Goal: Task Accomplishment & Management: Manage account settings

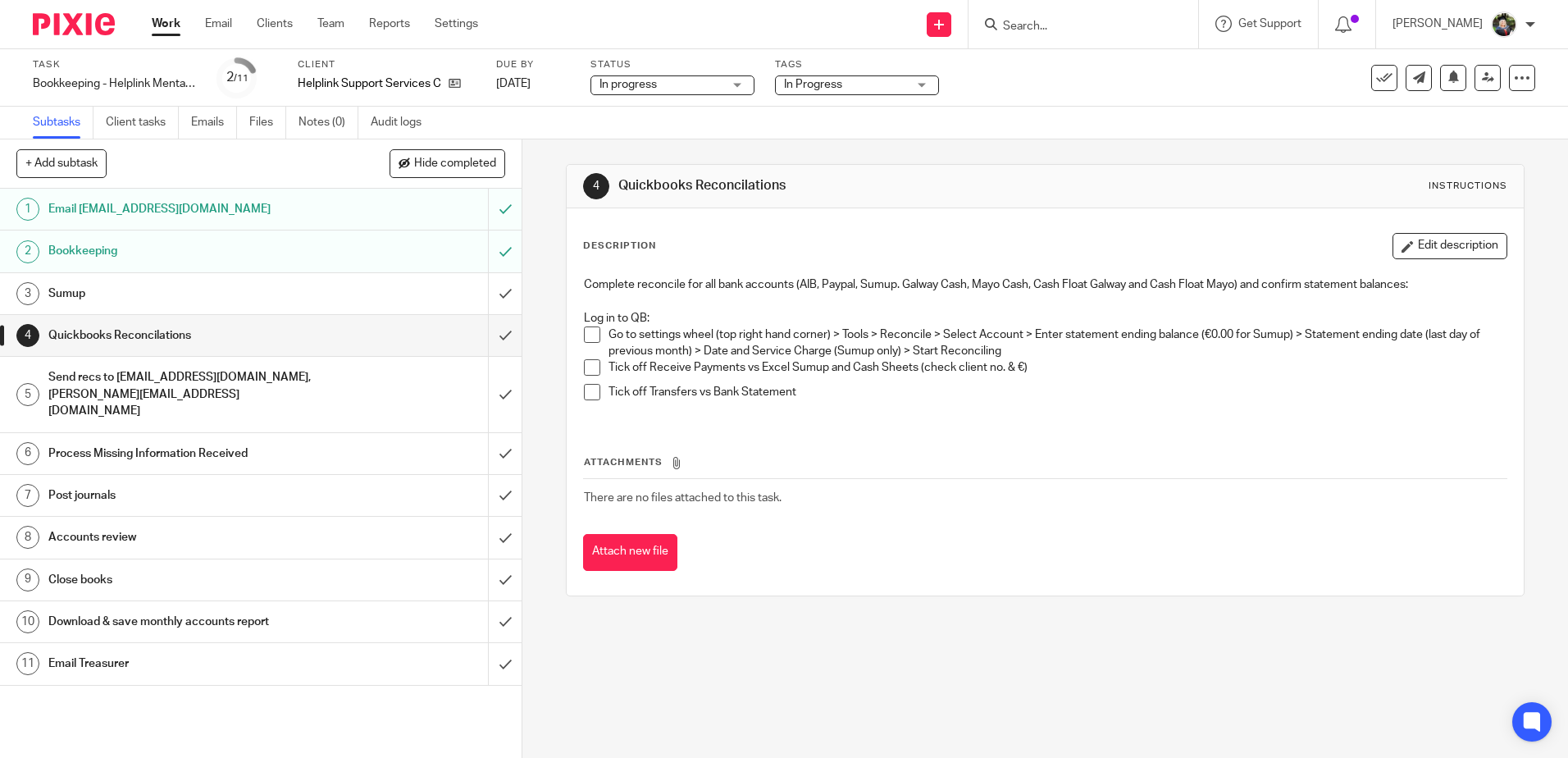
drag, startPoint x: 0, startPoint y: 0, endPoint x: 1057, endPoint y: 26, distance: 1057.3
click at [1057, 26] on input "Search" at bounding box center [1075, 27] width 147 height 14
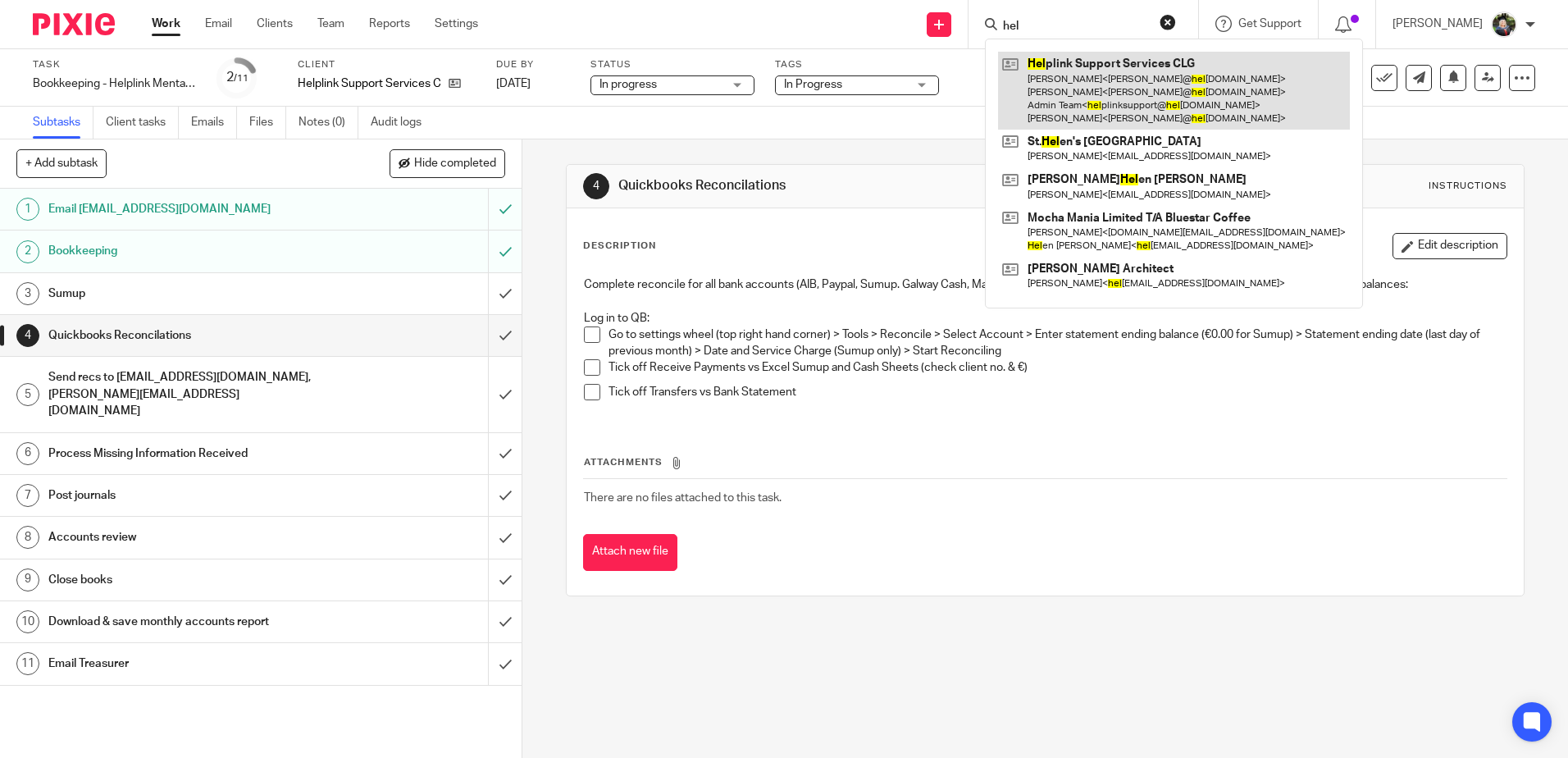
type input "hel"
click at [1092, 103] on link at bounding box center [1175, 90] width 352 height 78
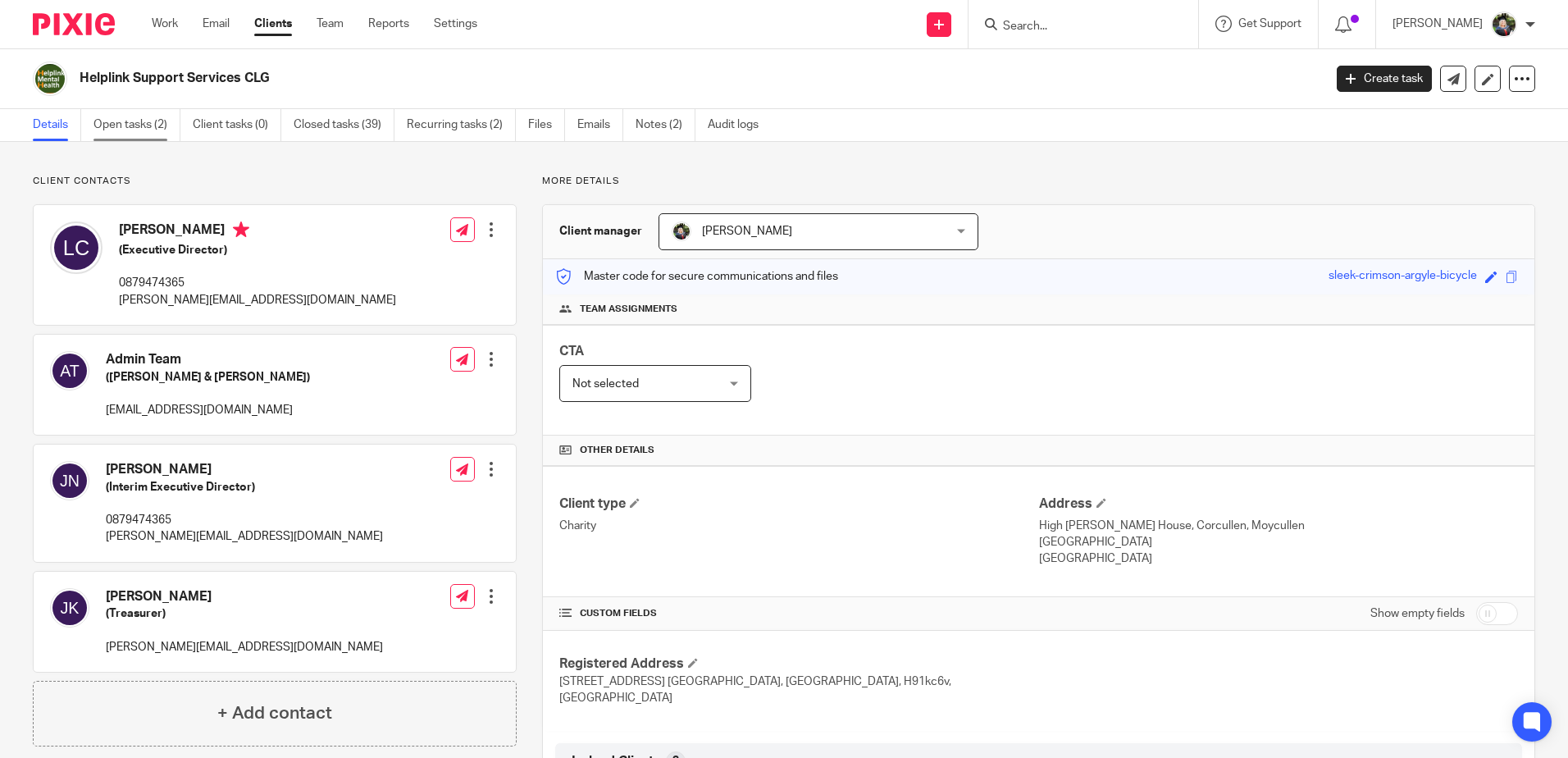
click at [114, 123] on link "Open tasks (2)" at bounding box center [137, 124] width 87 height 32
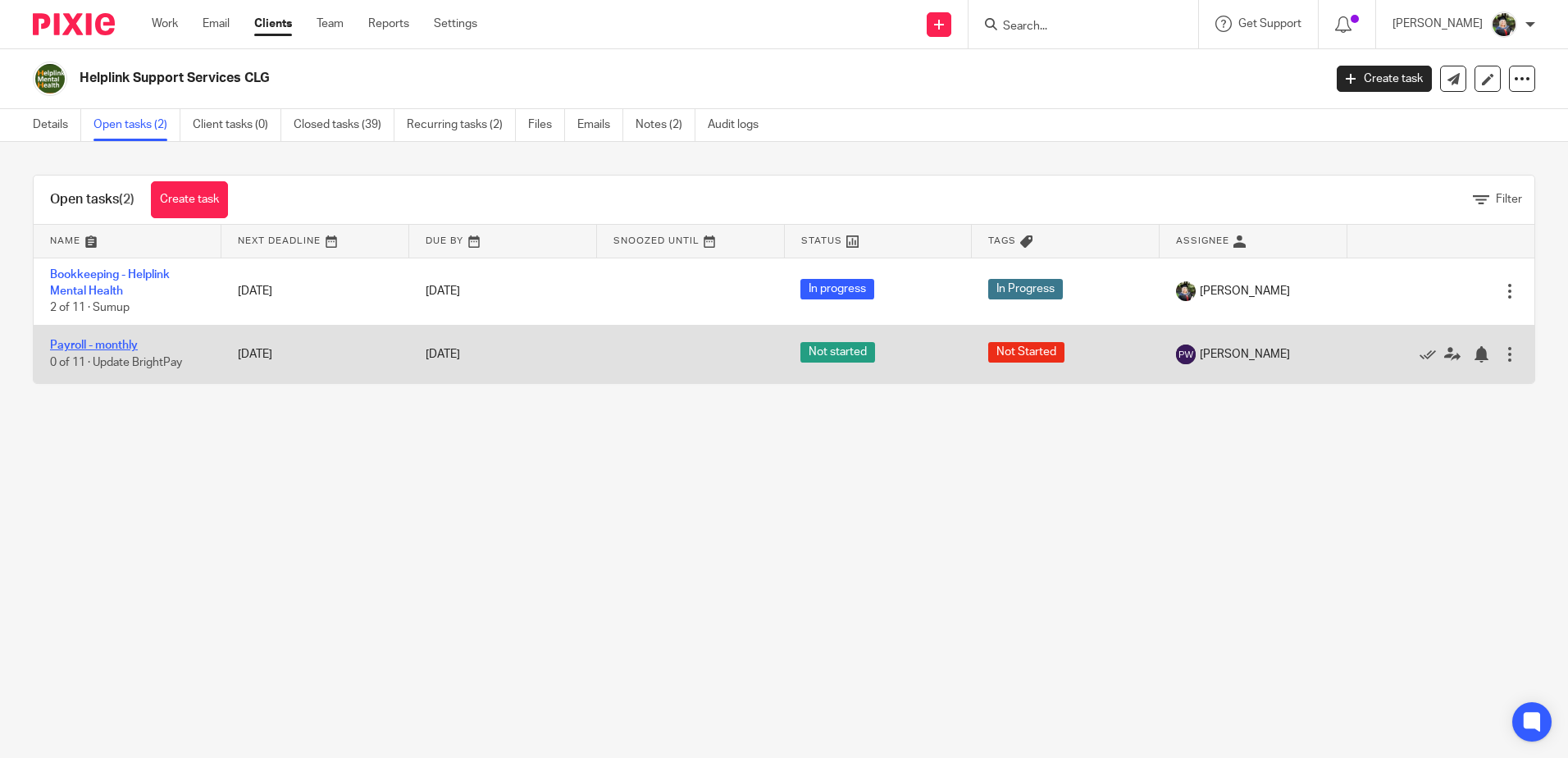
click at [113, 346] on link "Payroll - monthly" at bounding box center [94, 346] width 88 height 11
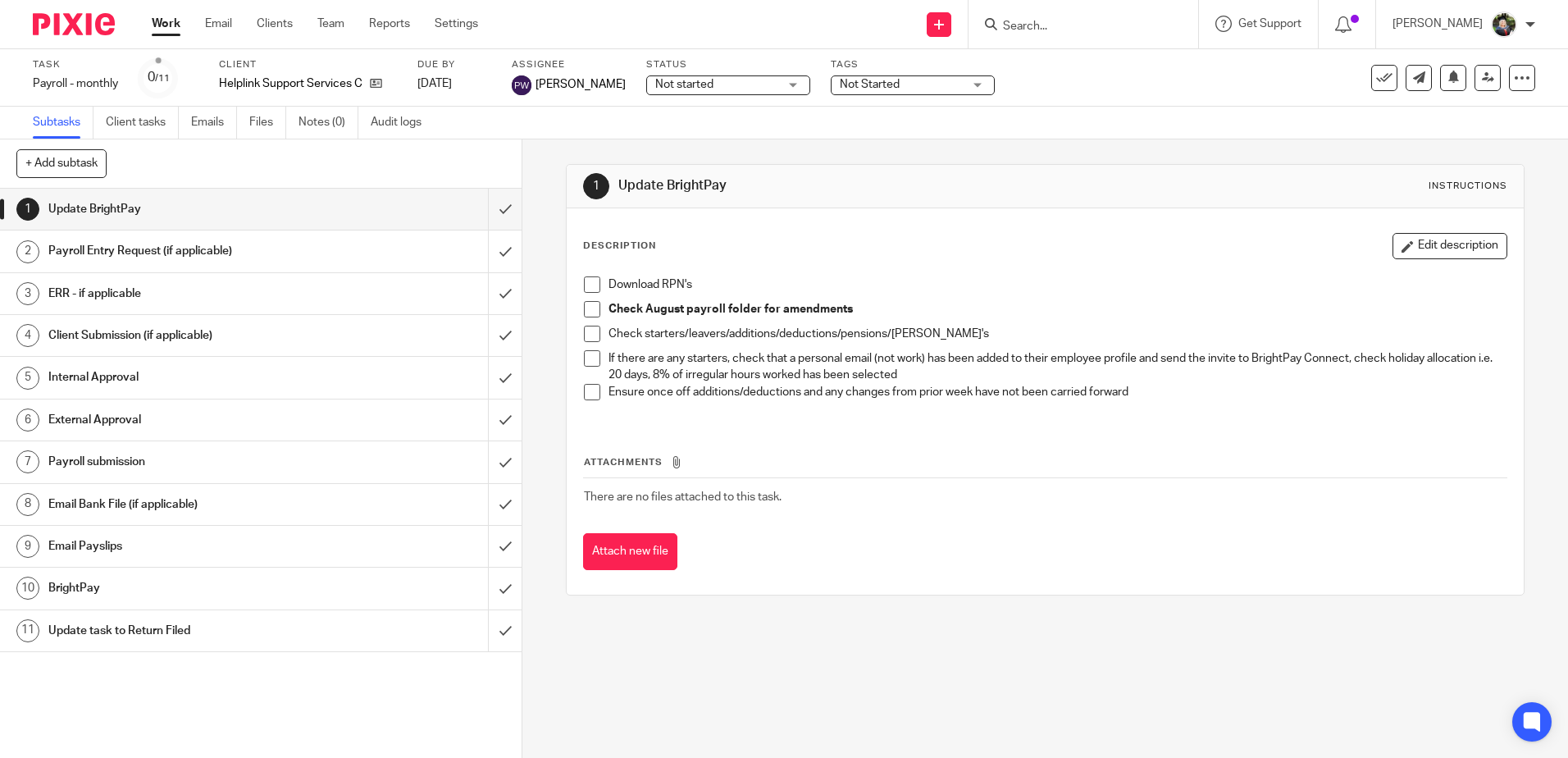
click at [584, 286] on span at bounding box center [592, 284] width 16 height 16
click at [586, 312] on span at bounding box center [592, 308] width 16 height 16
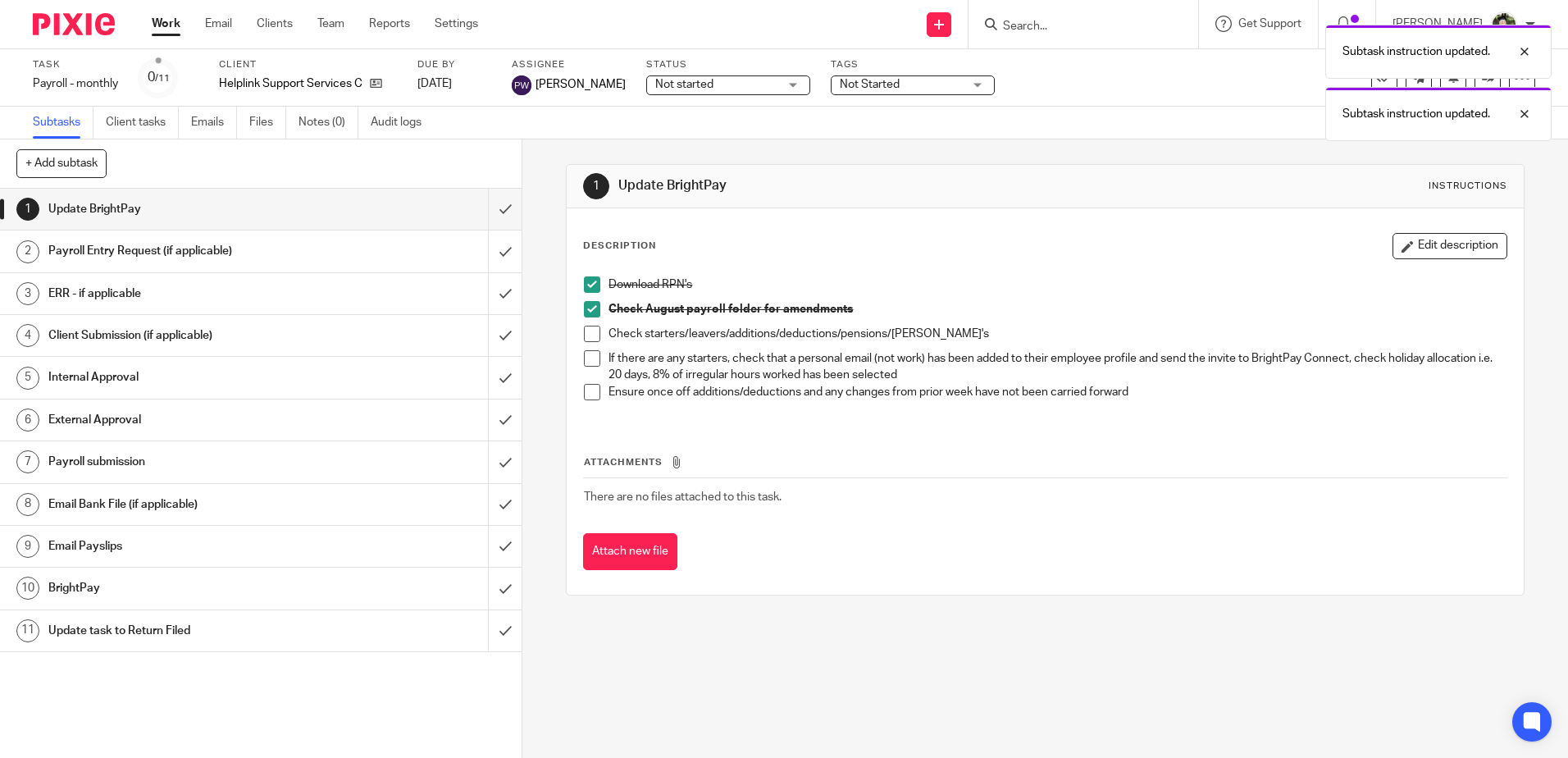
click at [588, 335] on span at bounding box center [592, 333] width 16 height 16
drag, startPoint x: 587, startPoint y: 360, endPoint x: 591, endPoint y: 377, distance: 17.5
click at [587, 361] on span at bounding box center [592, 358] width 16 height 16
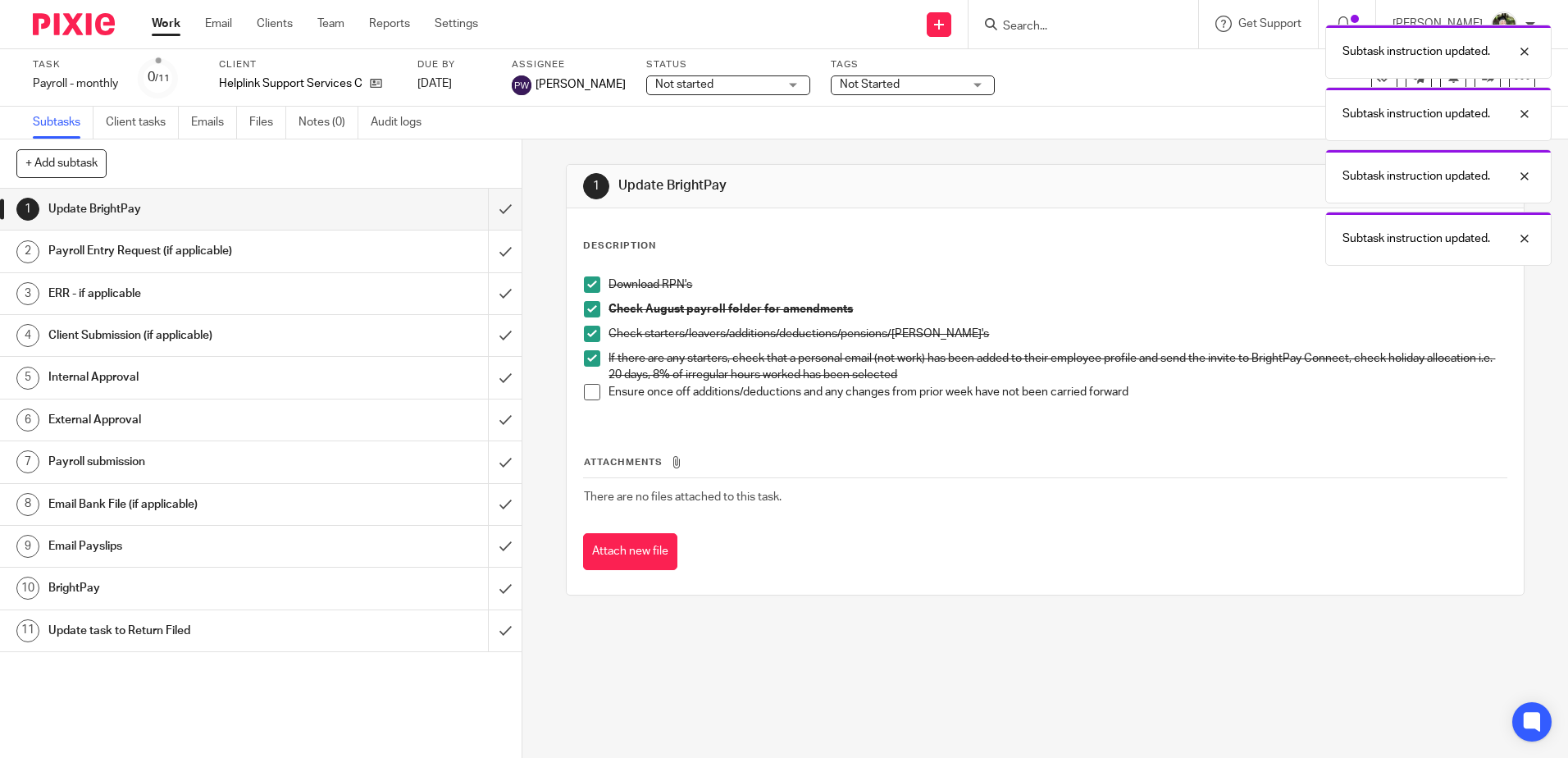
click at [588, 396] on span at bounding box center [592, 391] width 16 height 16
click at [482, 207] on input "submit" at bounding box center [260, 209] width 522 height 41
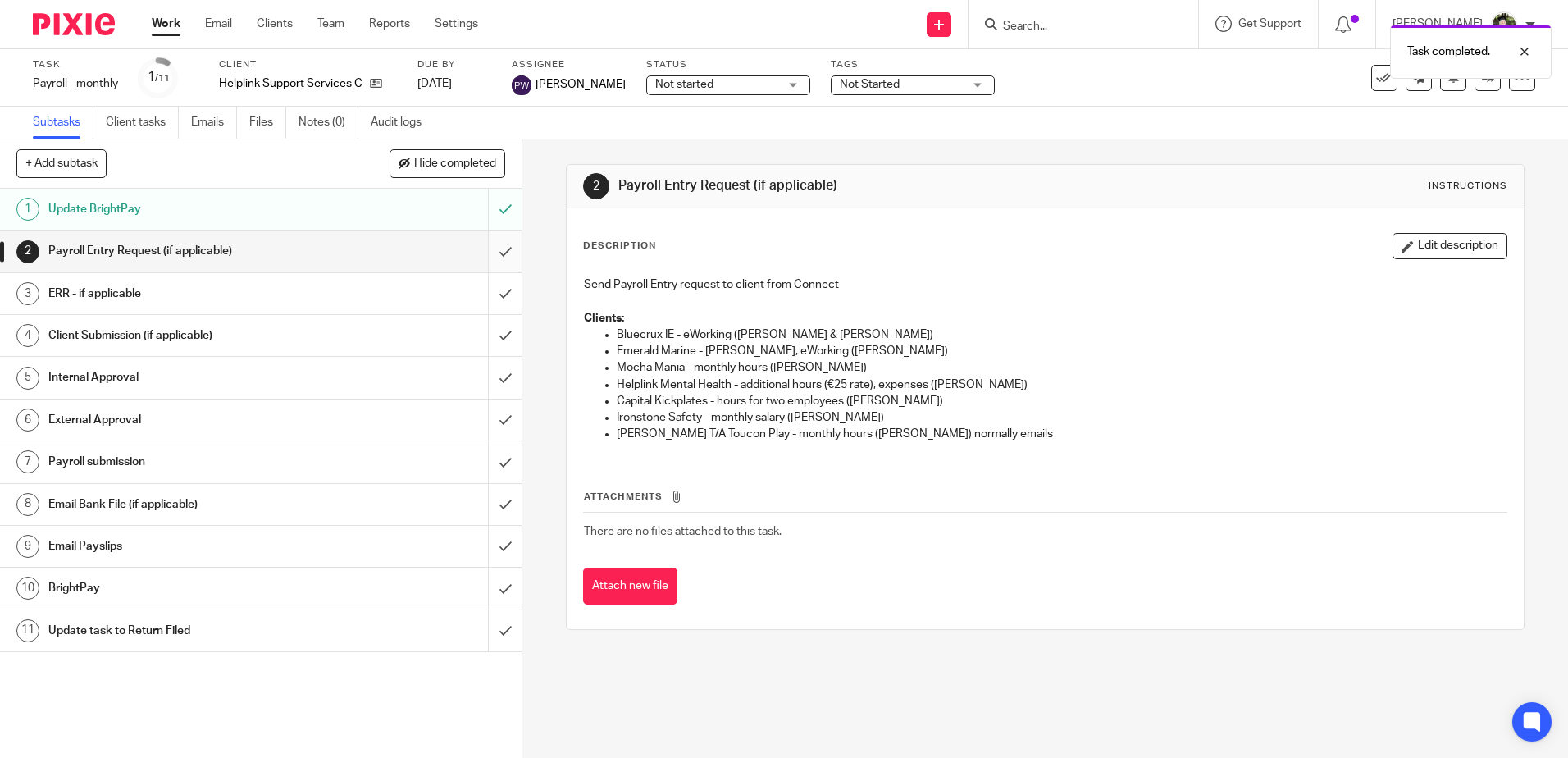
click at [496, 256] on input "submit" at bounding box center [260, 251] width 522 height 41
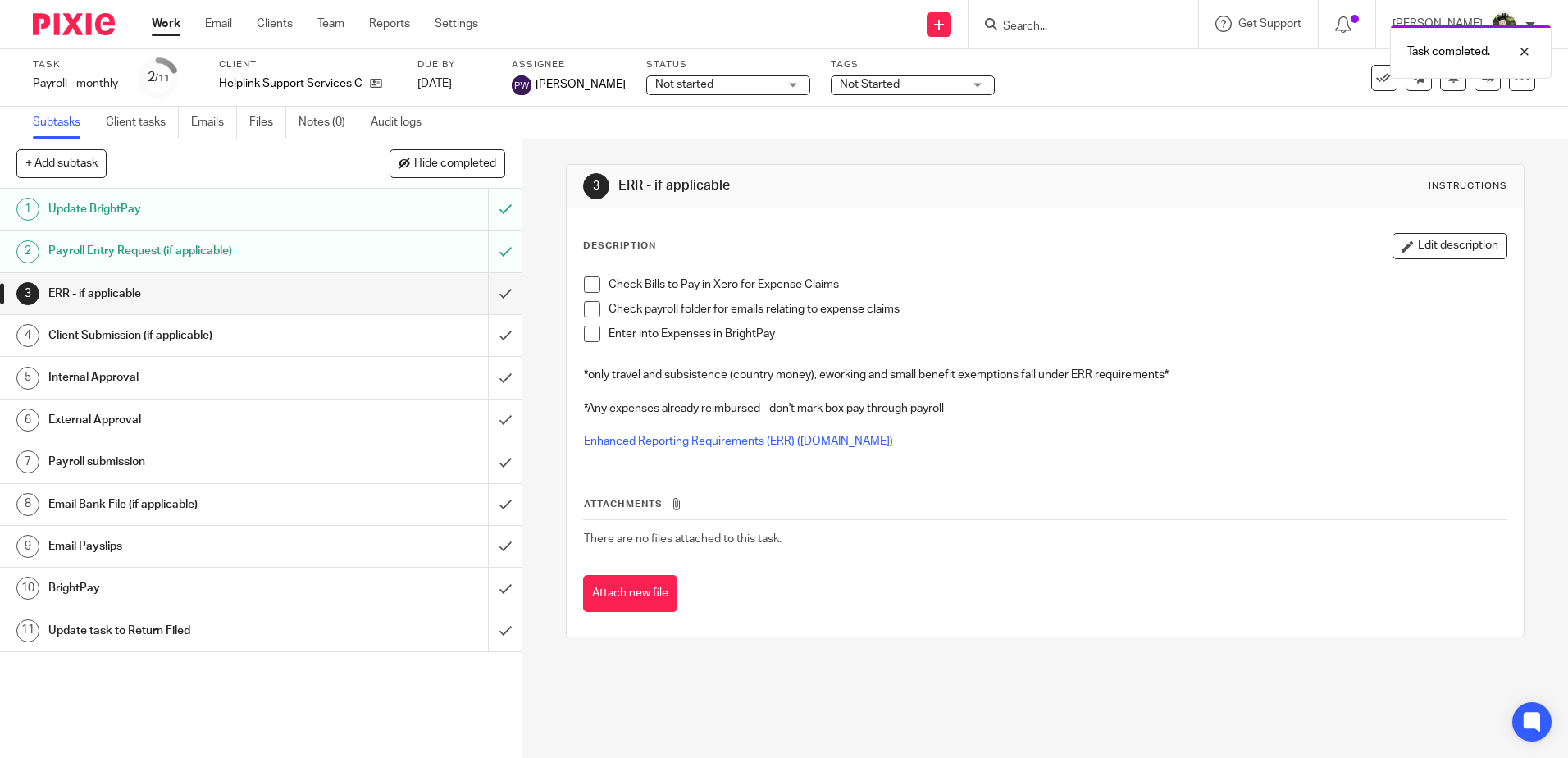
click at [714, 83] on span "Not started" at bounding box center [717, 85] width 123 height 17
click at [711, 146] on li "In progress" at bounding box center [715, 145] width 163 height 33
click at [902, 80] on span "Not Started" at bounding box center [901, 85] width 123 height 17
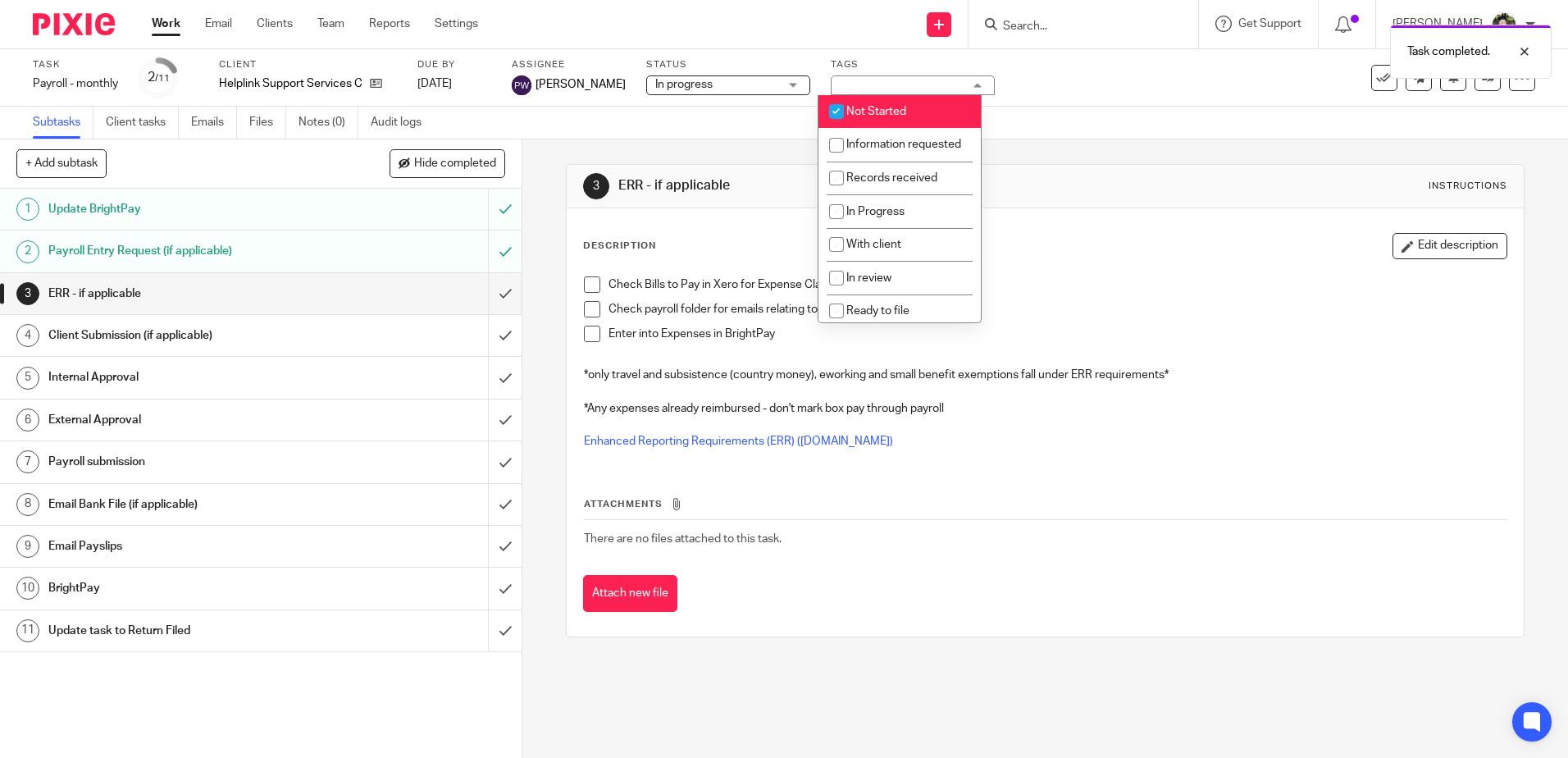
click at [888, 114] on span "Not Started" at bounding box center [876, 112] width 60 height 11
checkbox input "false"
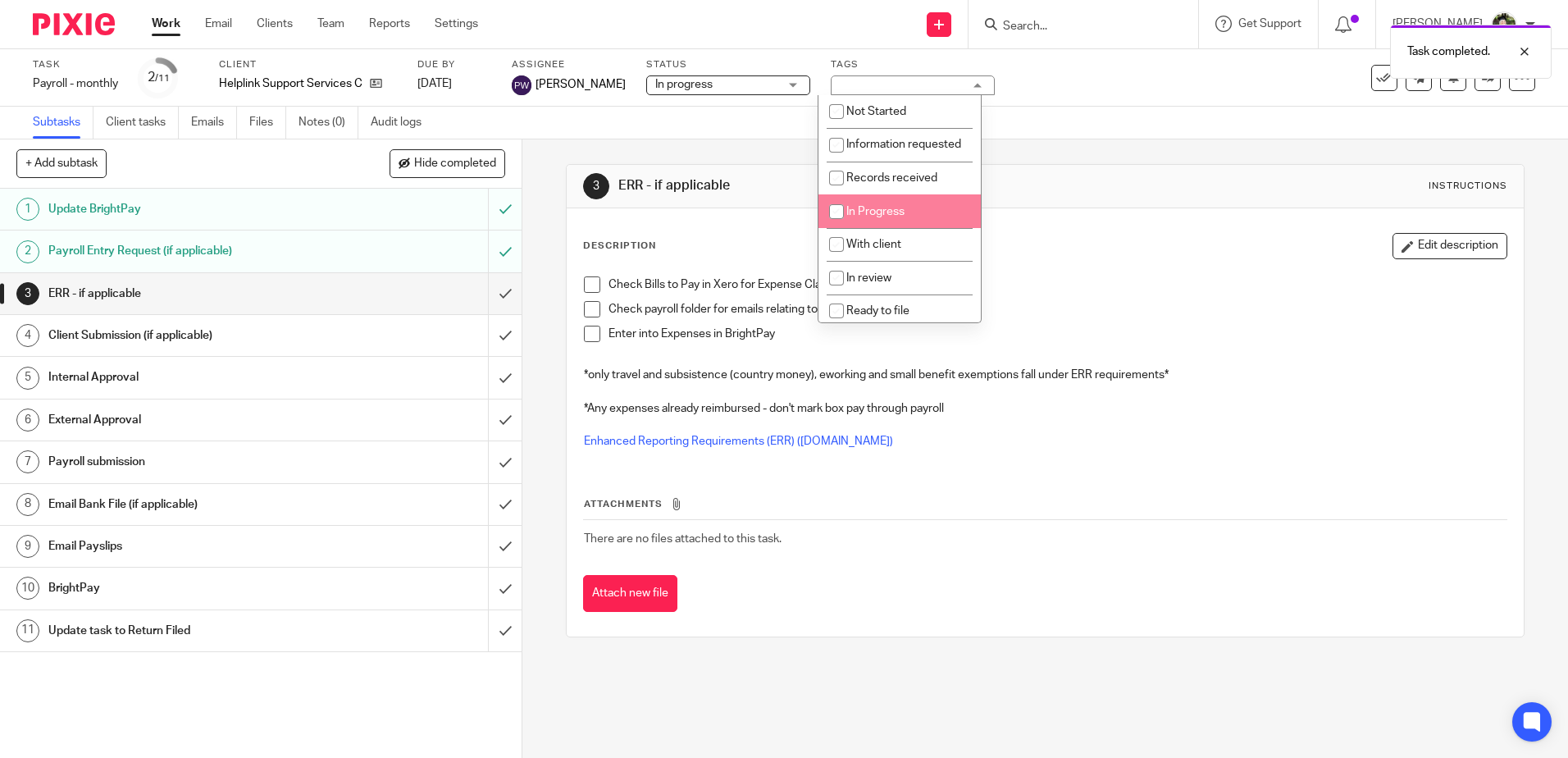
click at [882, 228] on li "In Progress" at bounding box center [900, 211] width 163 height 33
click at [1160, 142] on div "3 ERR - if applicable Instructions Description Edit description Check Bills to …" at bounding box center [1044, 401] width 958 height 523
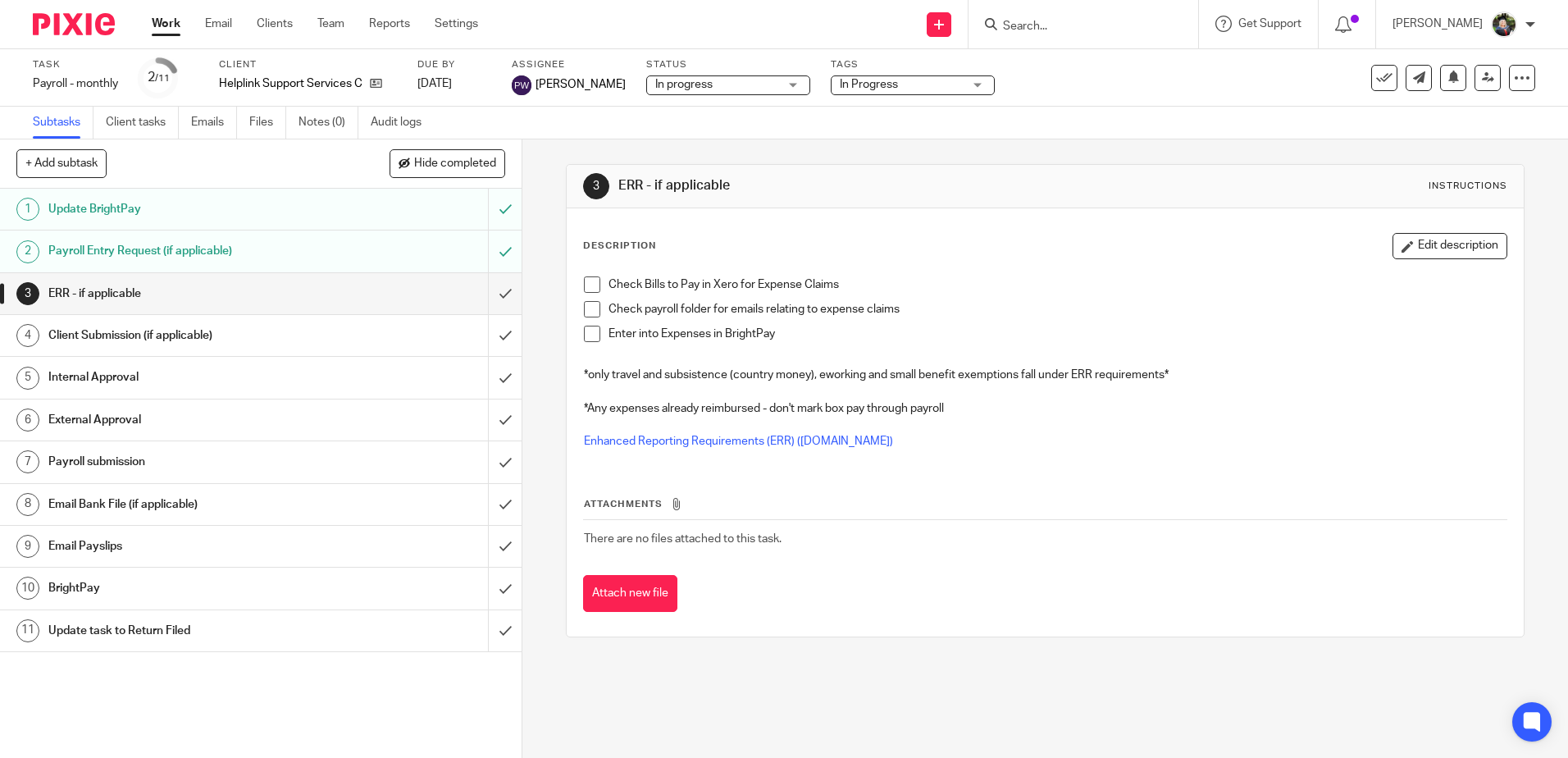
click at [890, 88] on span "In Progress" at bounding box center [901, 85] width 123 height 17
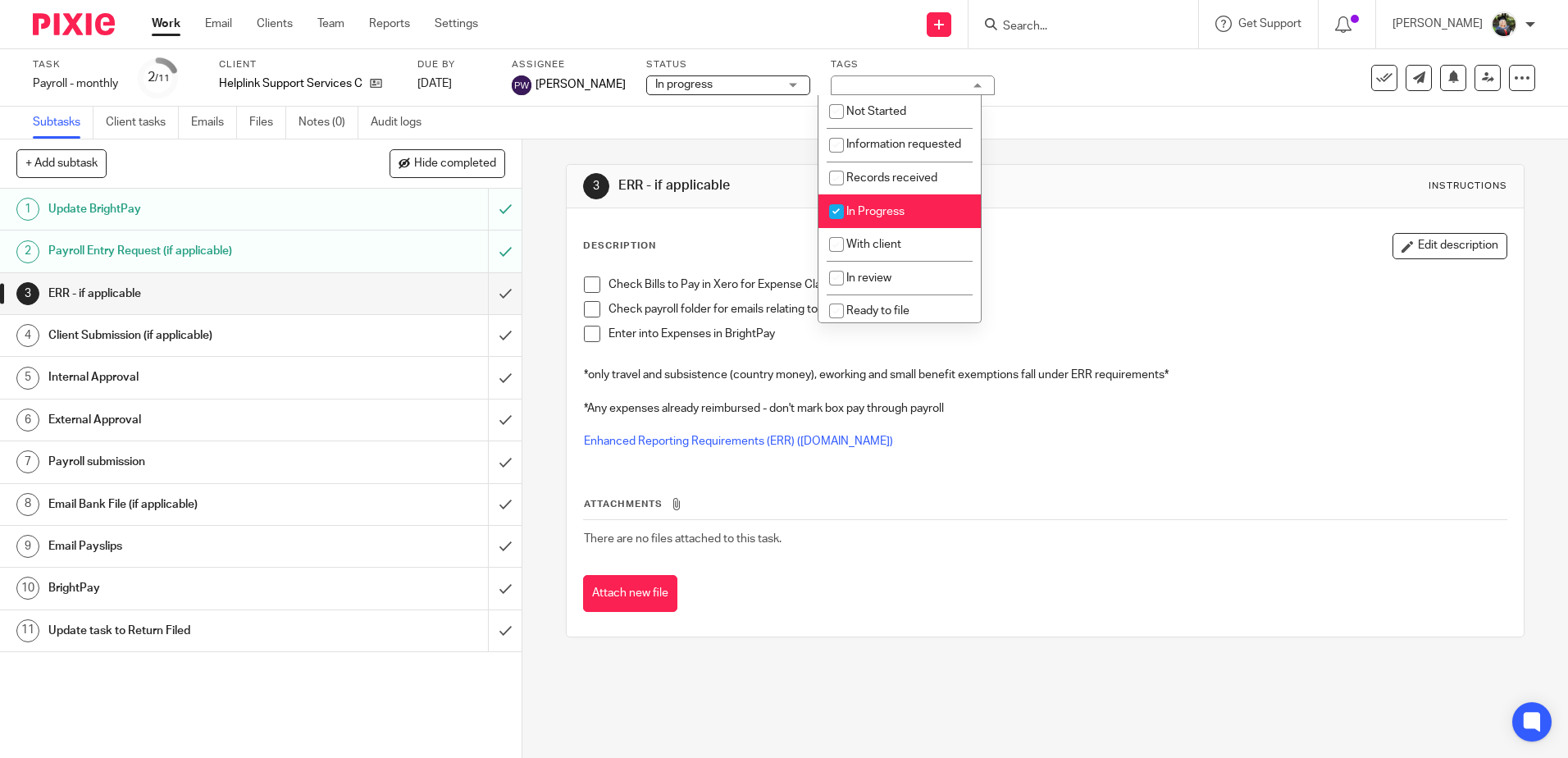
click at [906, 227] on li "In Progress" at bounding box center [900, 211] width 163 height 33
checkbox input "false"
click at [894, 261] on li "With client" at bounding box center [900, 244] width 163 height 33
checkbox input "true"
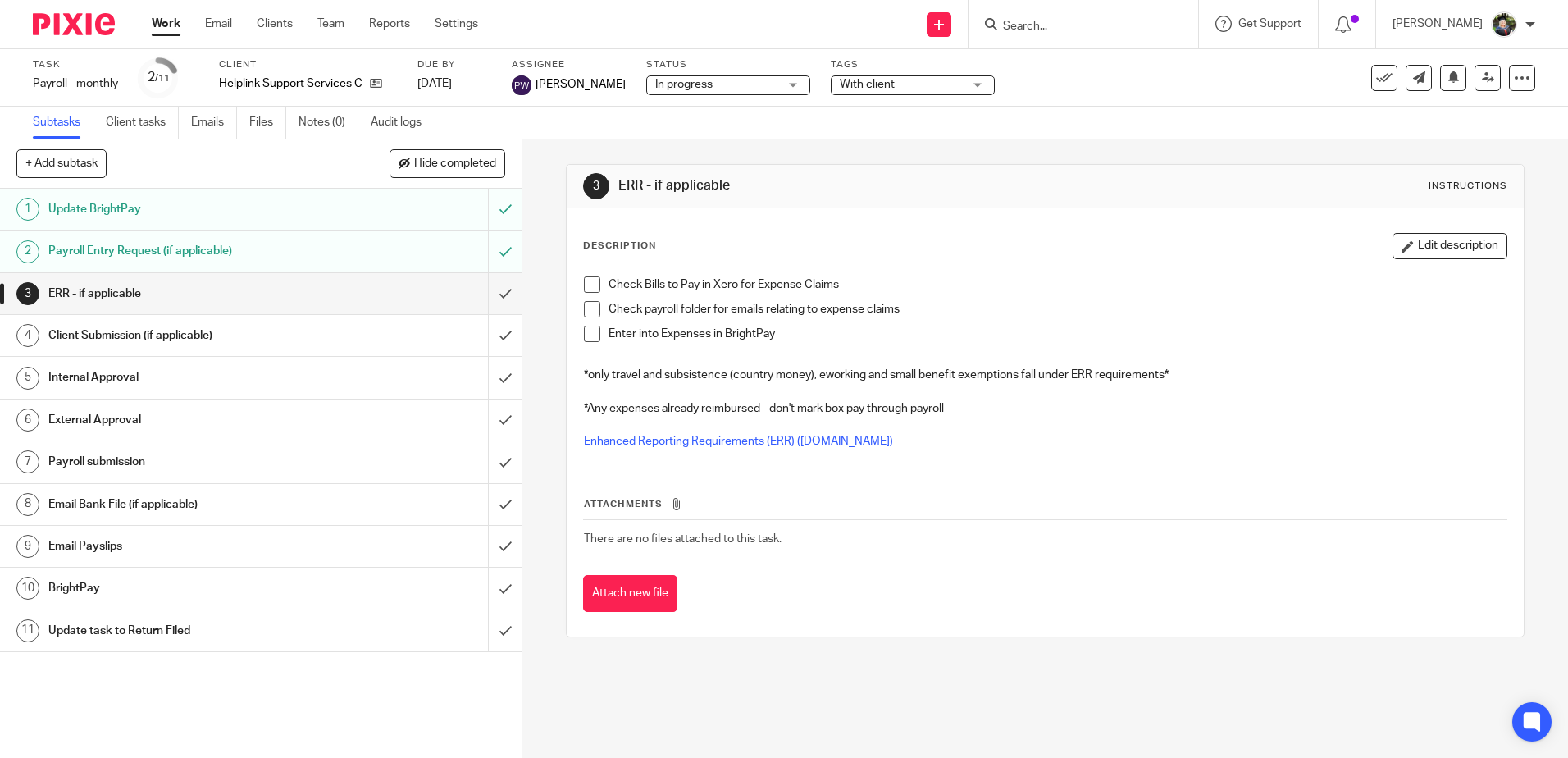
click at [1094, 179] on div "3 ERR - if applicable Instructions" at bounding box center [1044, 186] width 924 height 26
click at [347, 25] on ul "Work Email Clients Team Reports Settings" at bounding box center [327, 23] width 351 height 16
click at [332, 23] on link "Team" at bounding box center [331, 23] width 27 height 16
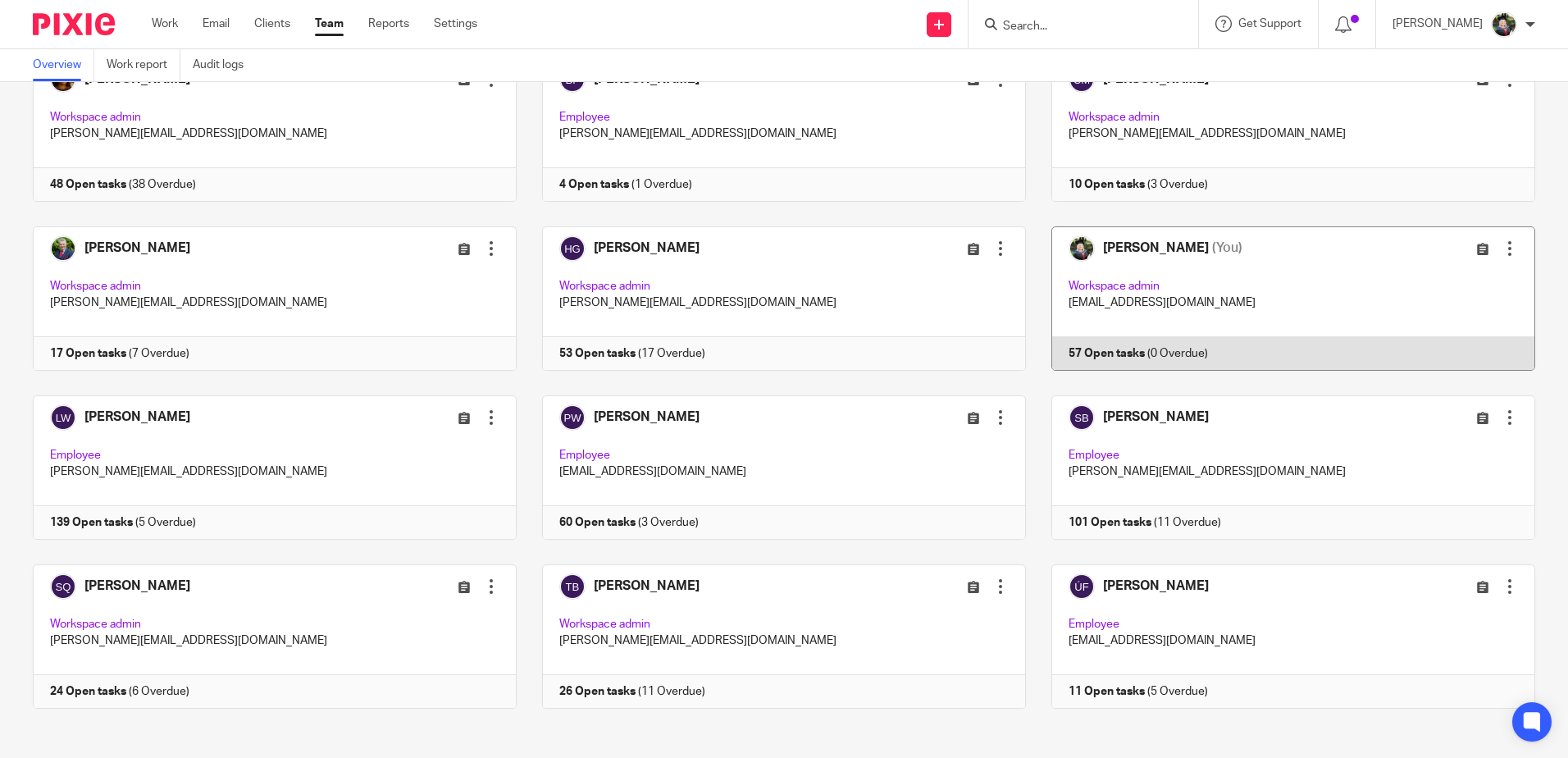
scroll to position [127, 0]
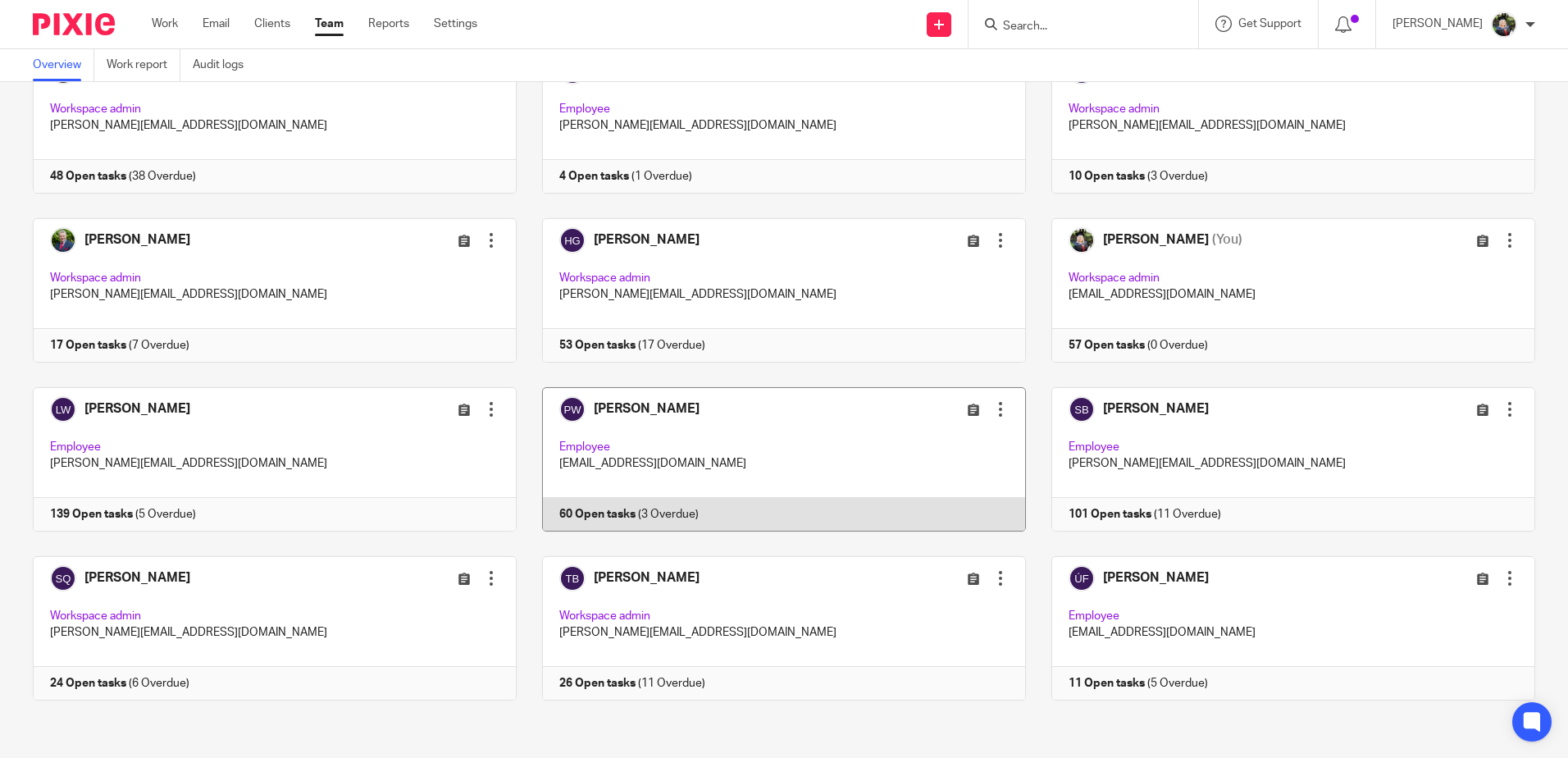
click at [698, 432] on link at bounding box center [772, 458] width 509 height 145
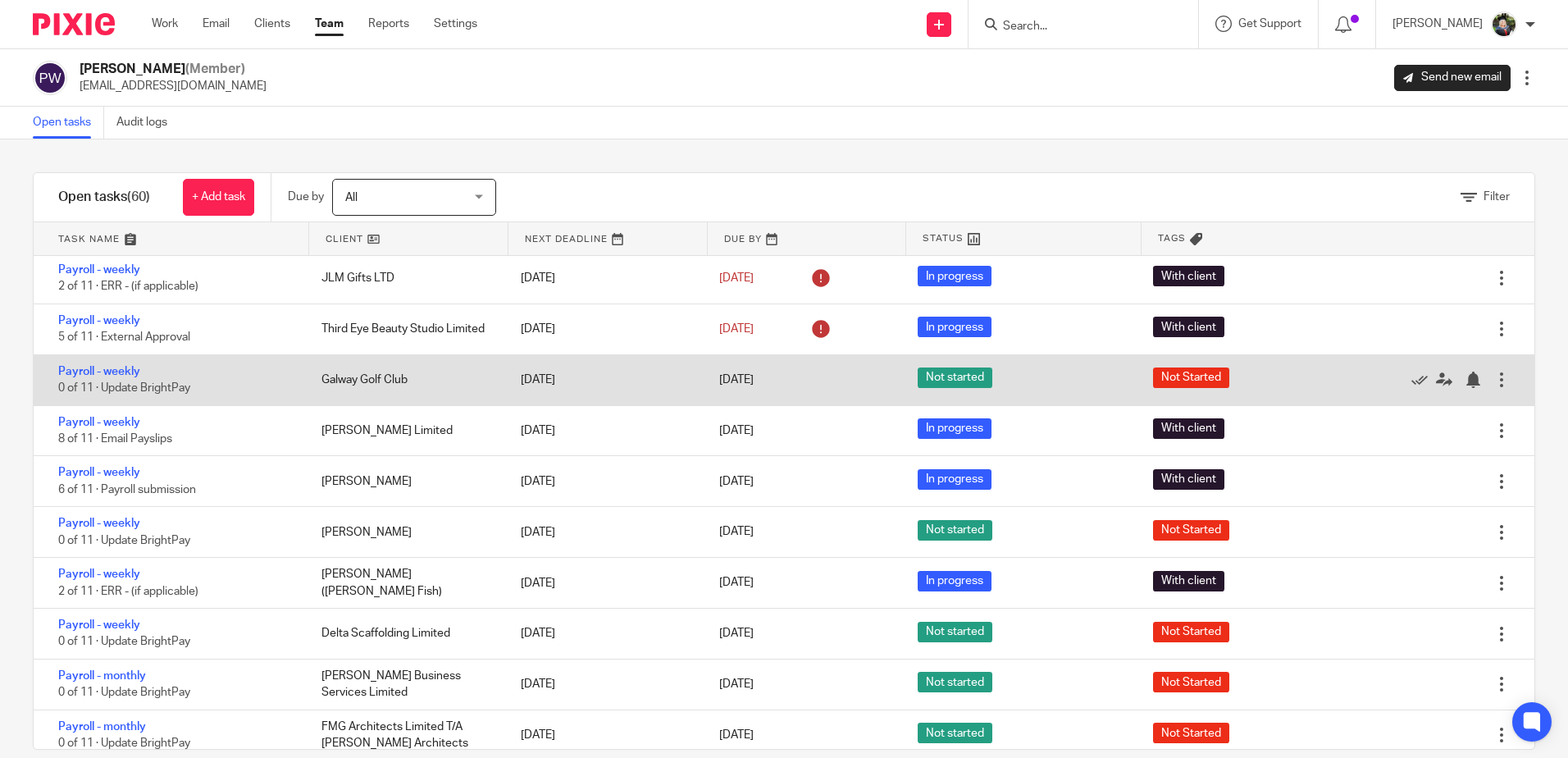
scroll to position [82, 0]
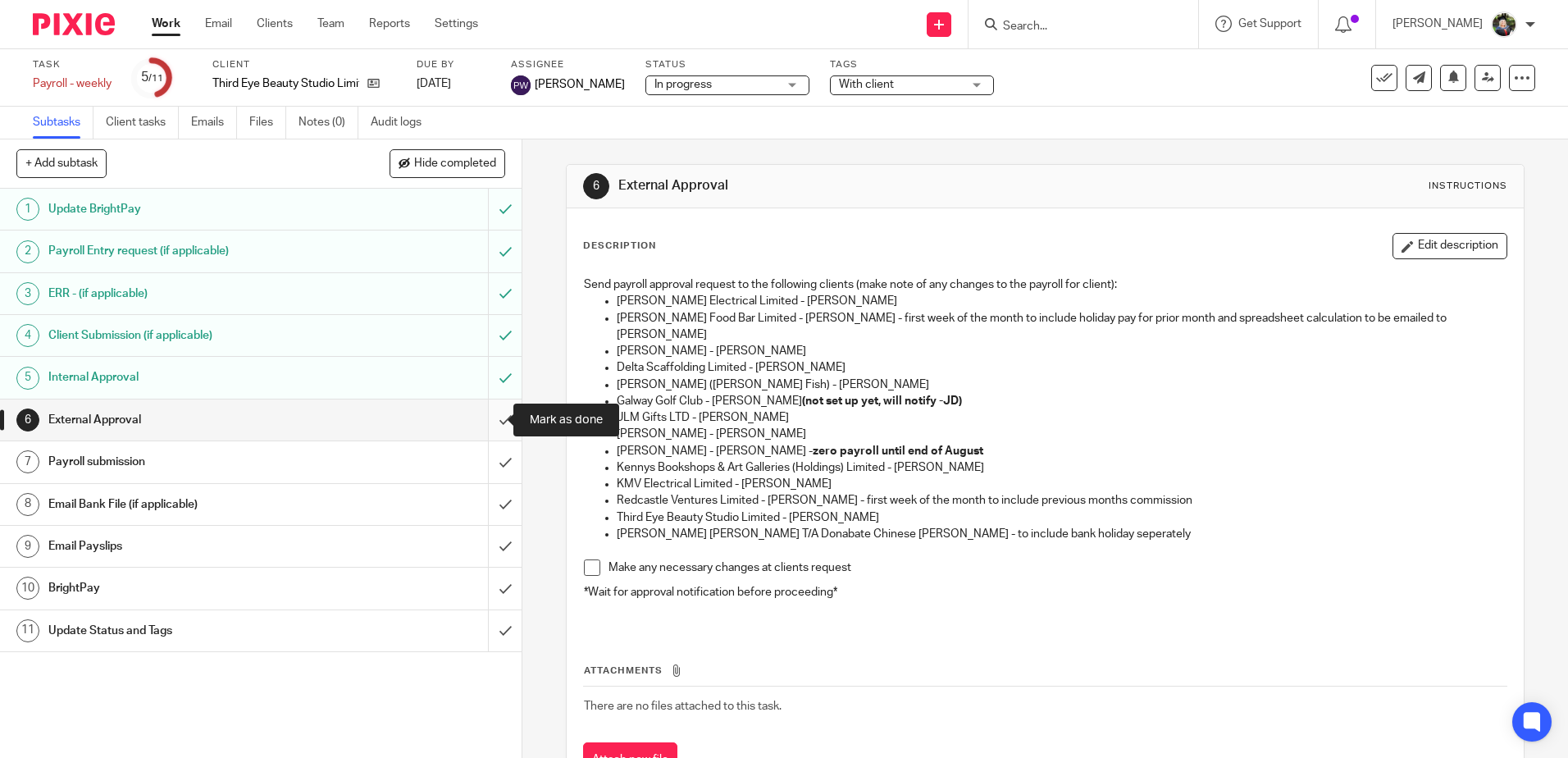
click at [492, 423] on input "submit" at bounding box center [260, 419] width 522 height 41
click at [707, 89] on span "In progress" at bounding box center [716, 85] width 123 height 17
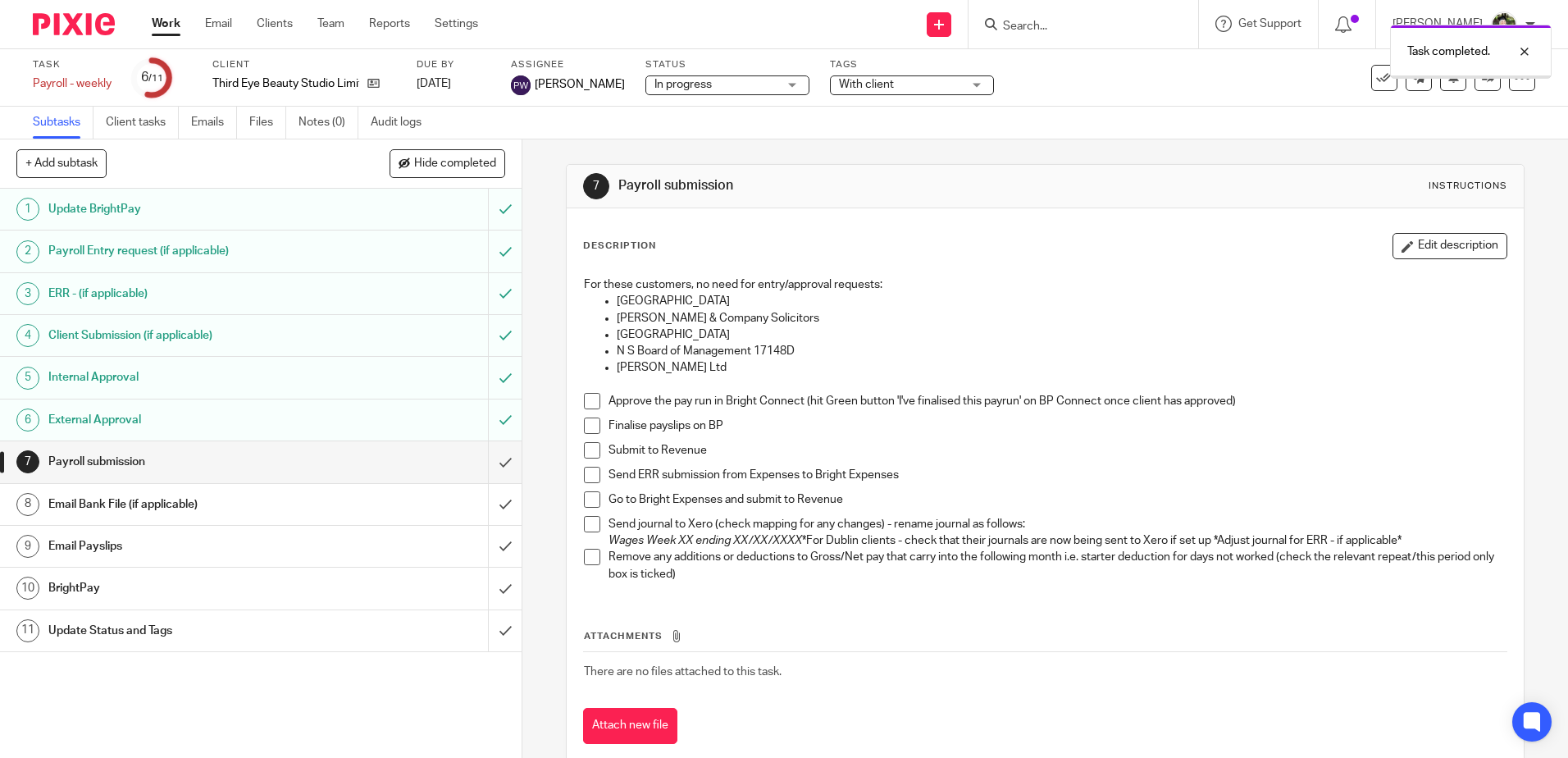
click at [726, 83] on span "In progress" at bounding box center [716, 85] width 123 height 17
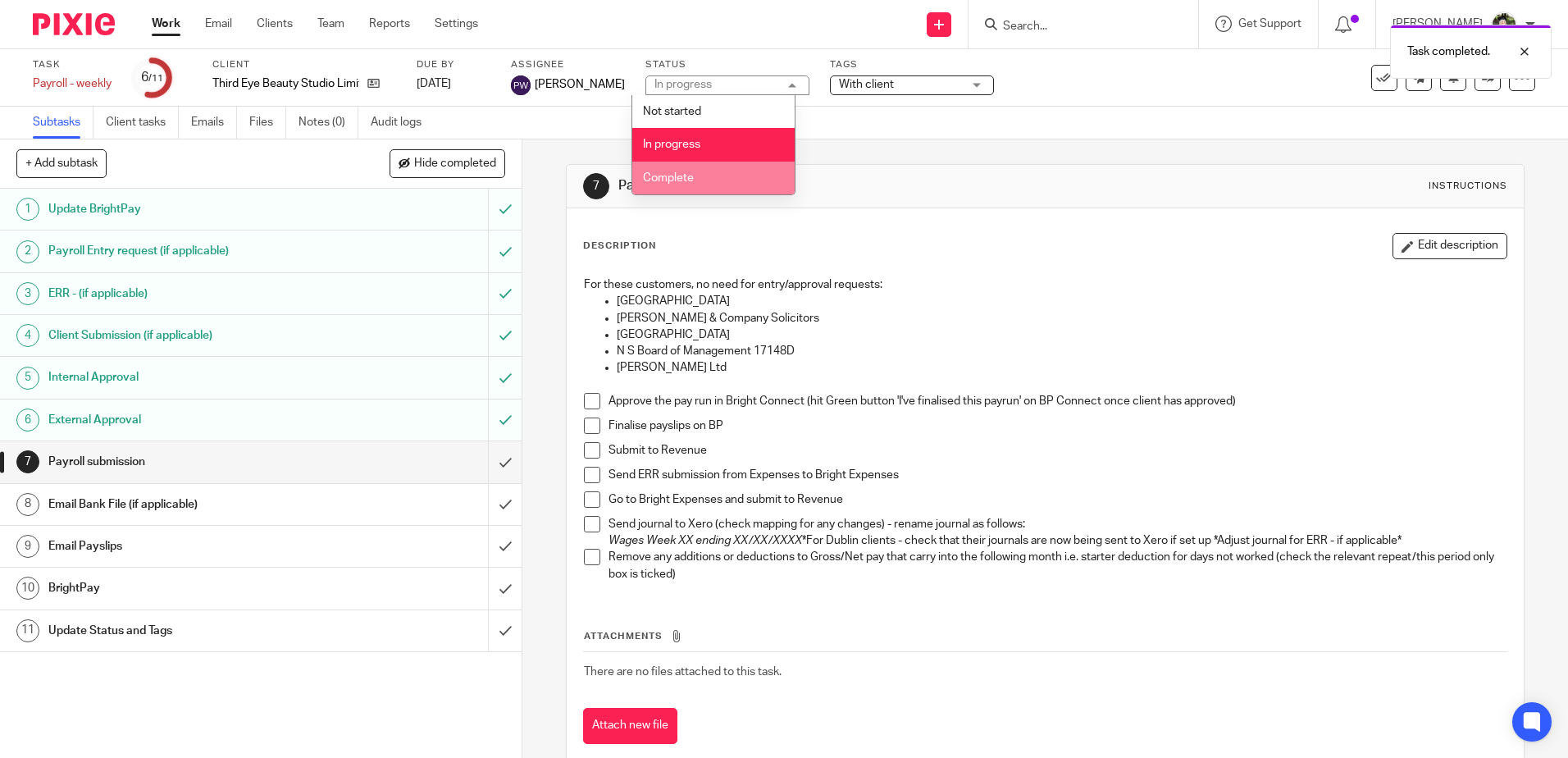
click at [710, 179] on li "Complete" at bounding box center [714, 178] width 163 height 33
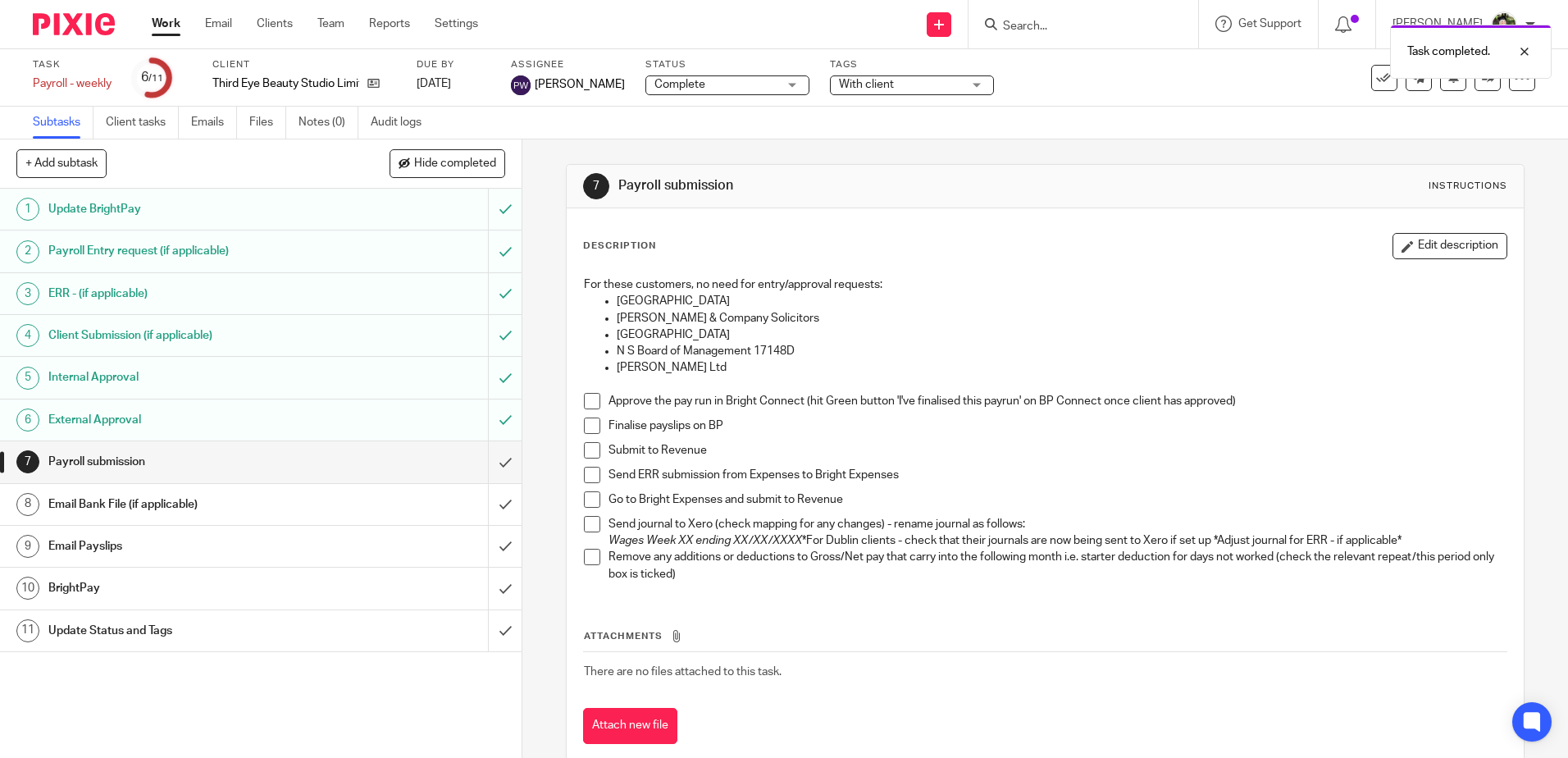
click at [872, 74] on div "Task completed." at bounding box center [1168, 47] width 768 height 62
click at [870, 82] on span "With client" at bounding box center [866, 84] width 55 height 11
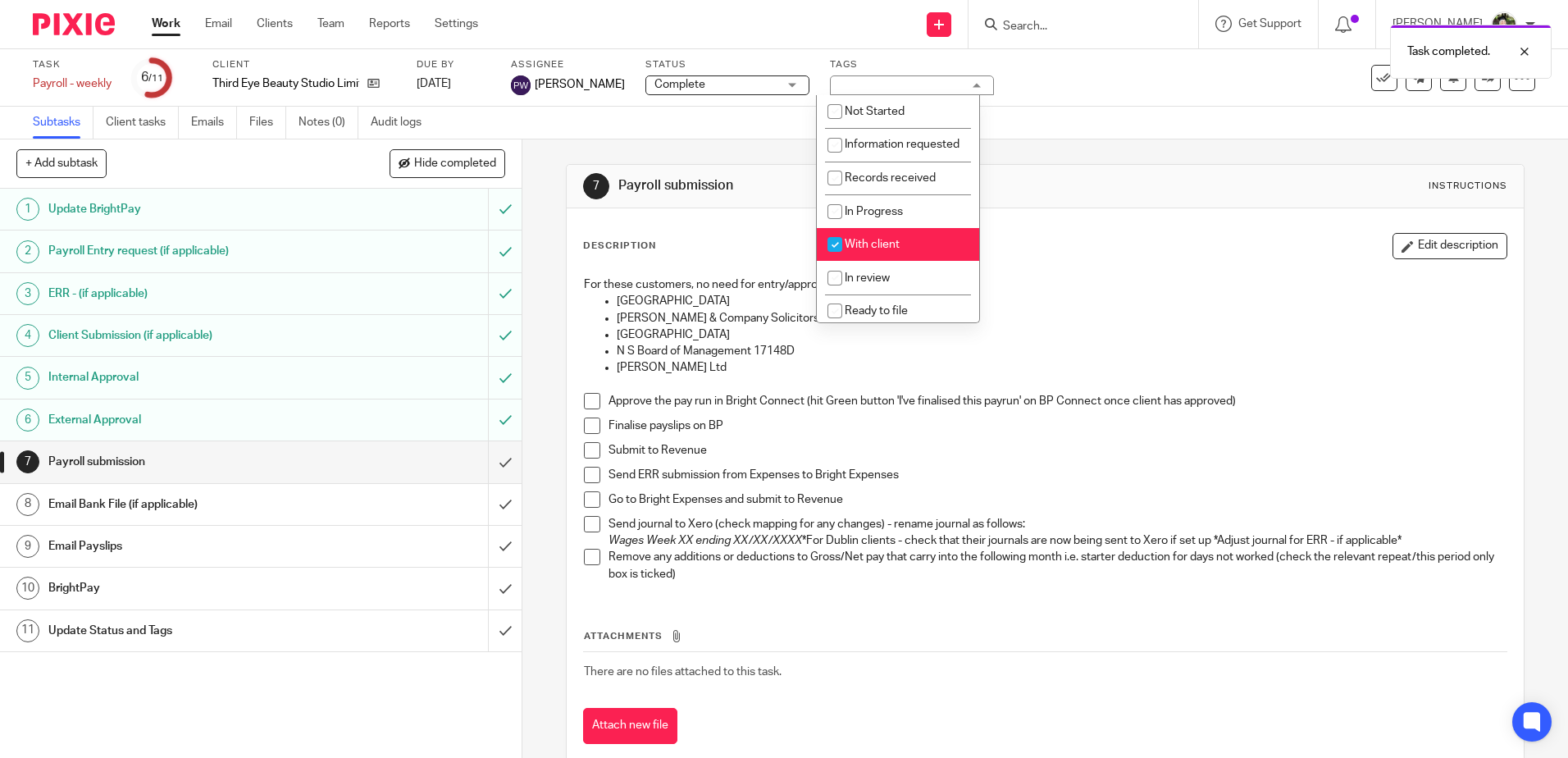
click at [885, 250] on span "With client" at bounding box center [872, 244] width 55 height 11
checkbox input "false"
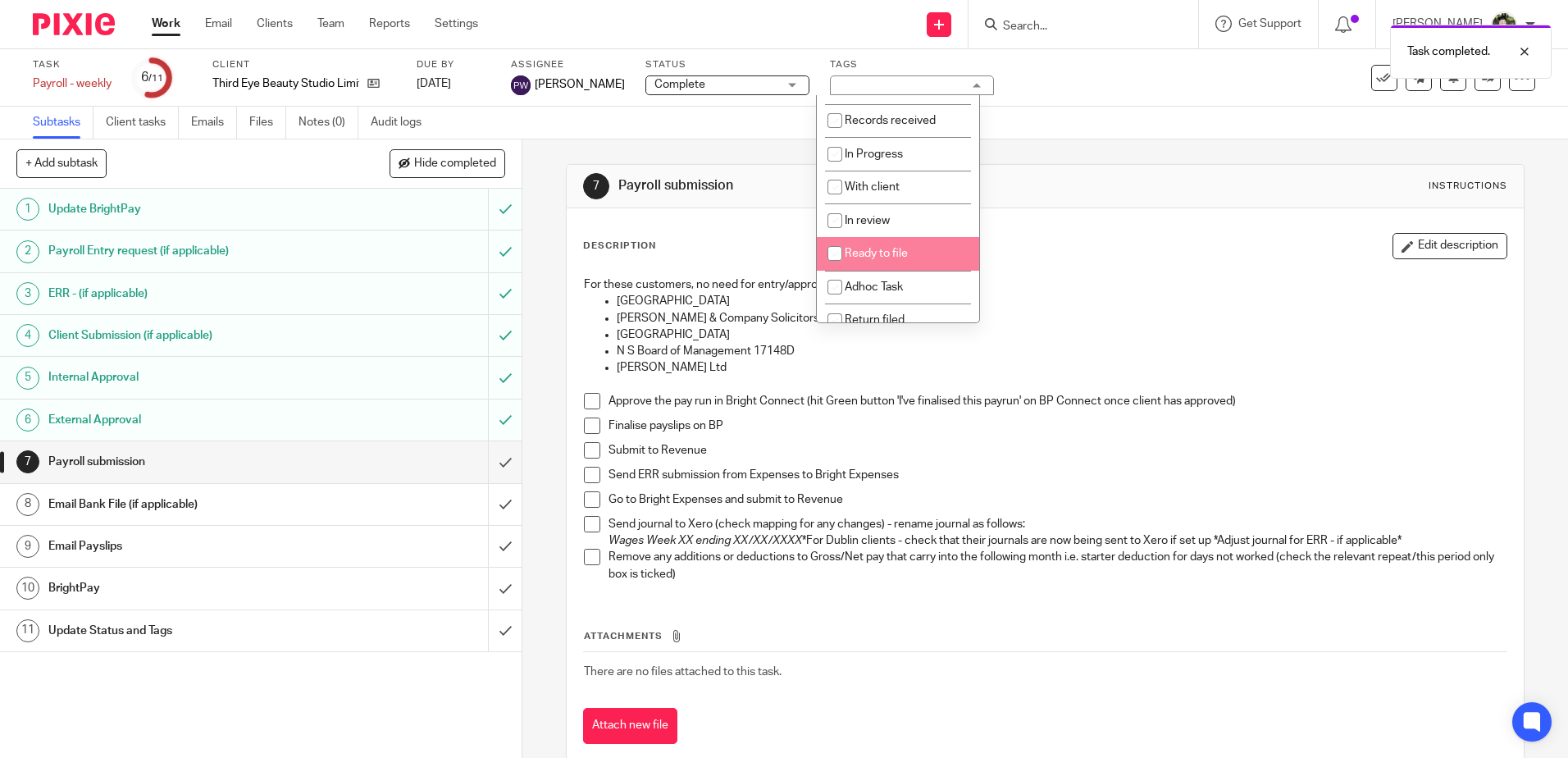
scroll to position [123, 0]
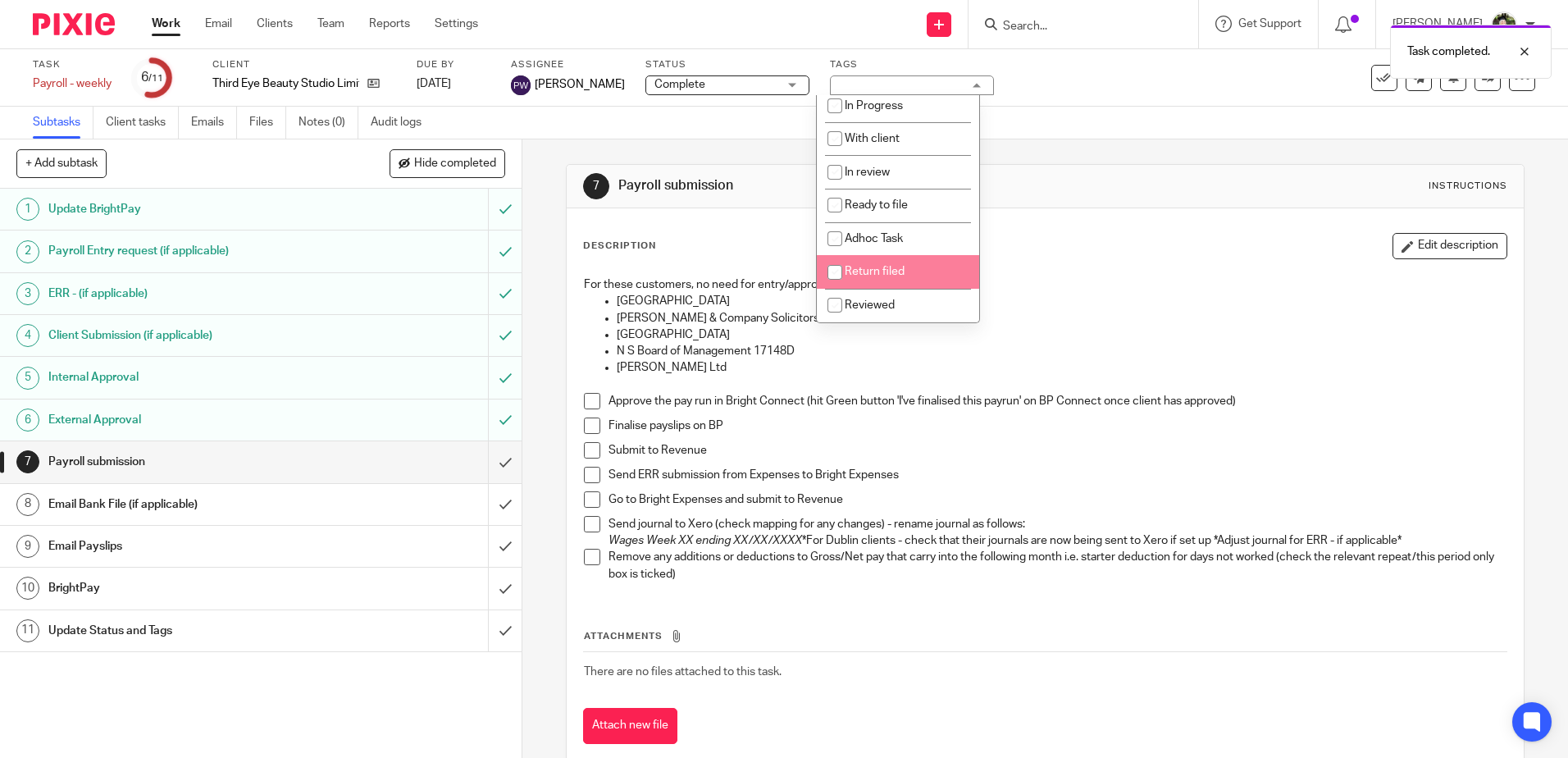
click at [884, 274] on span "Return filed" at bounding box center [875, 272] width 60 height 11
checkbox input "true"
click at [1074, 203] on div "7 Payroll submission Instructions" at bounding box center [1044, 186] width 956 height 43
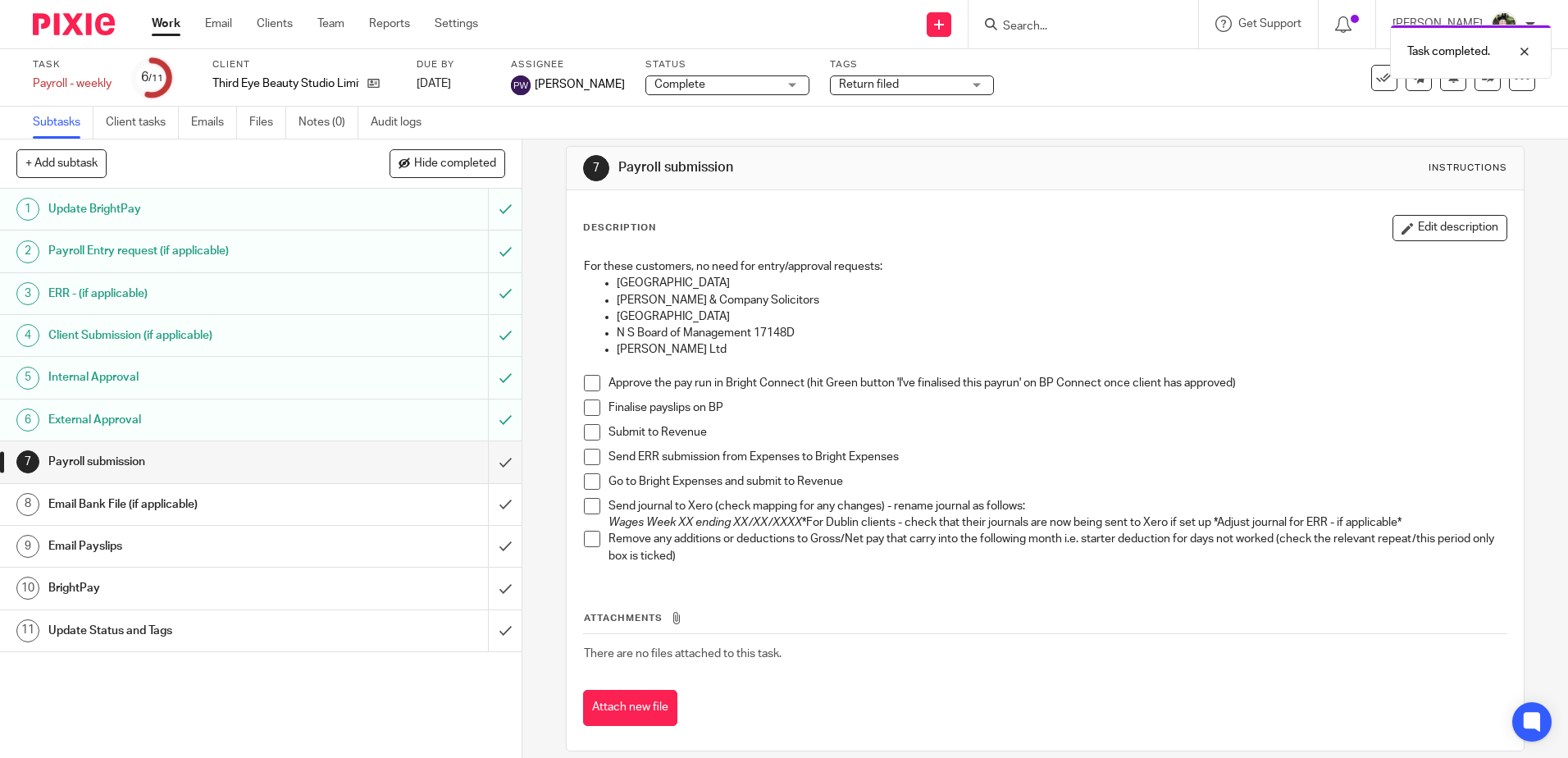
scroll to position [36, 0]
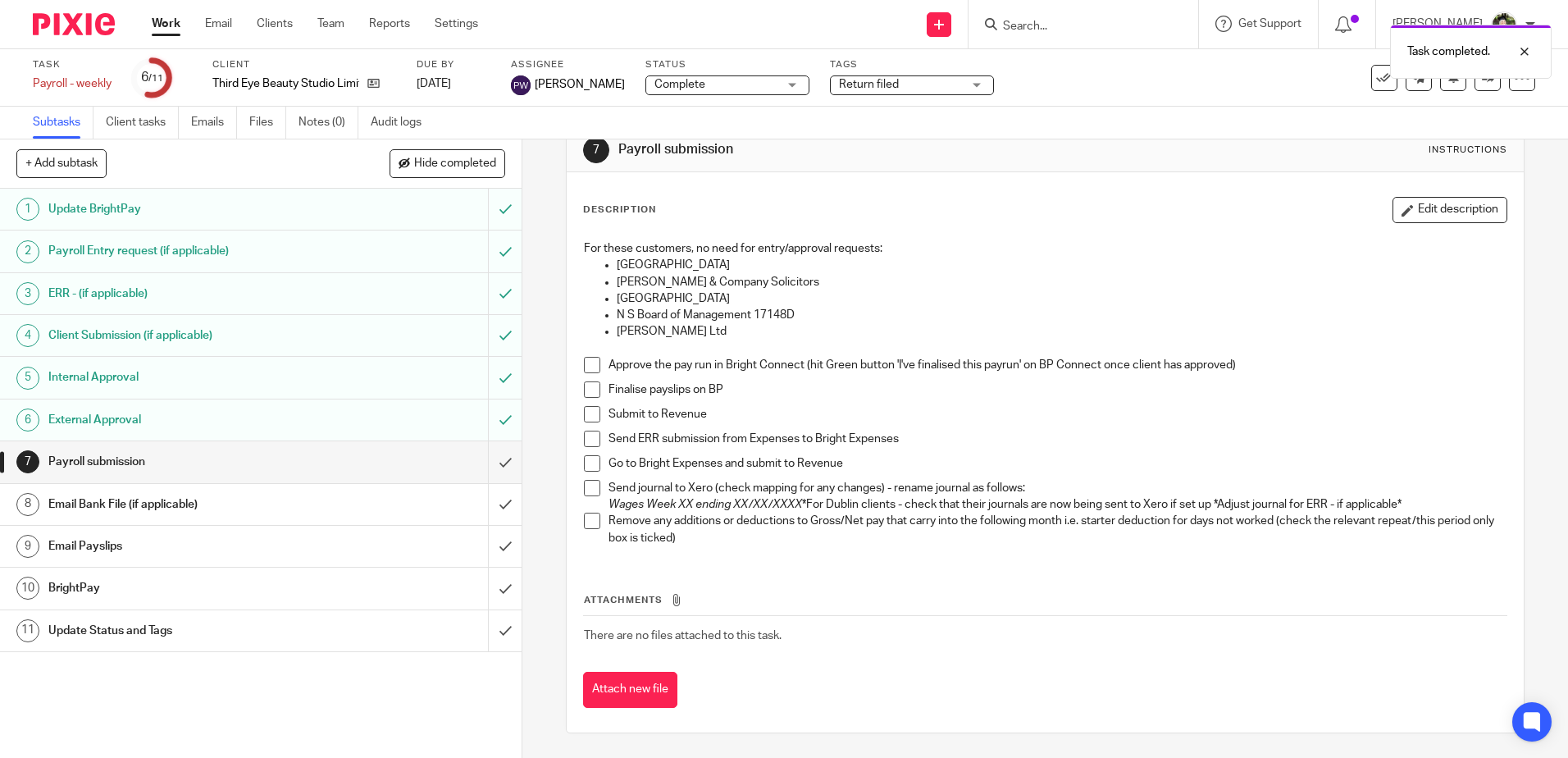
click at [584, 363] on span at bounding box center [592, 365] width 16 height 16
click at [584, 390] on span at bounding box center [592, 389] width 16 height 16
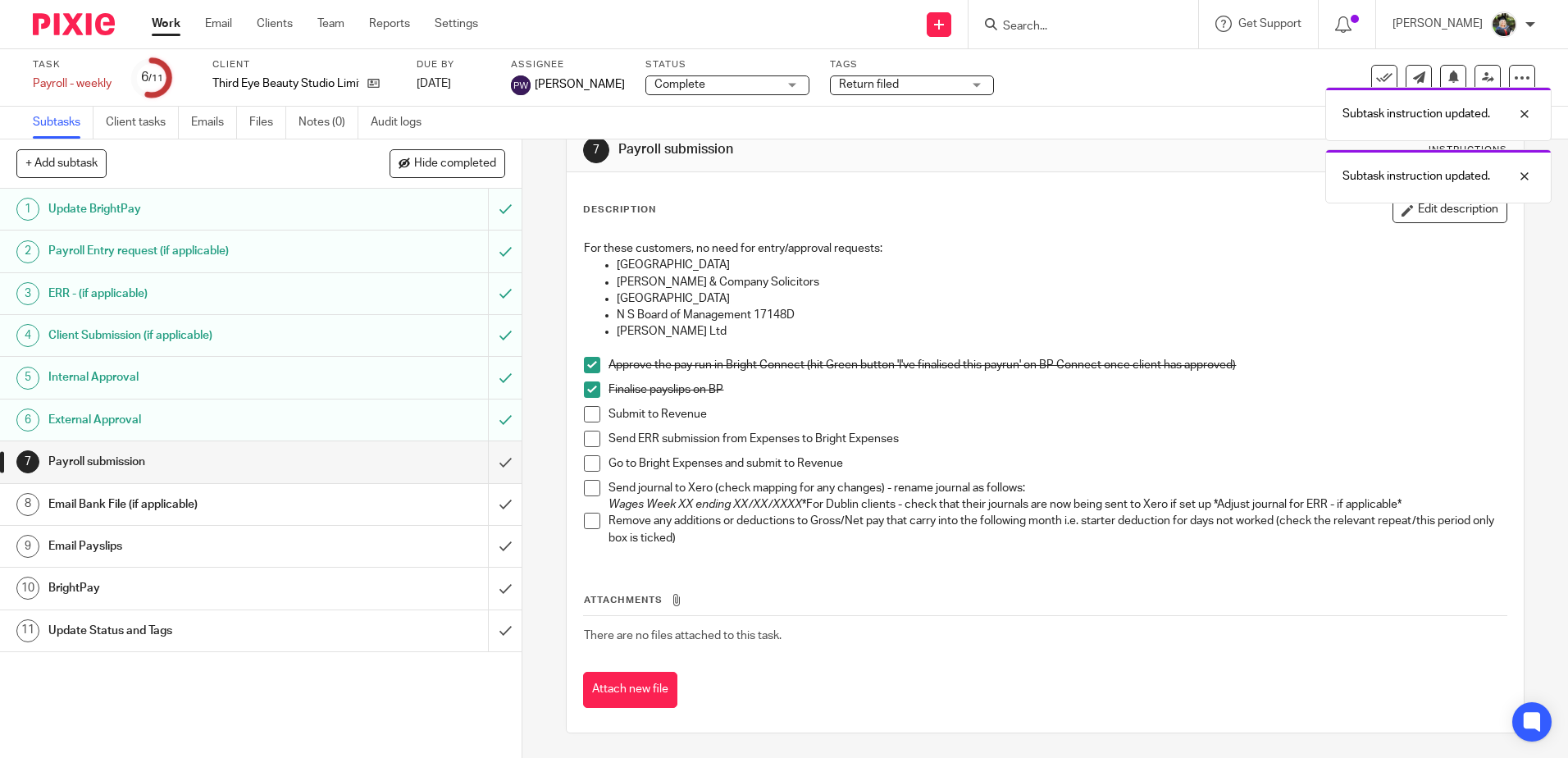
click at [584, 412] on span at bounding box center [592, 413] width 16 height 16
click at [584, 441] on span at bounding box center [592, 438] width 16 height 16
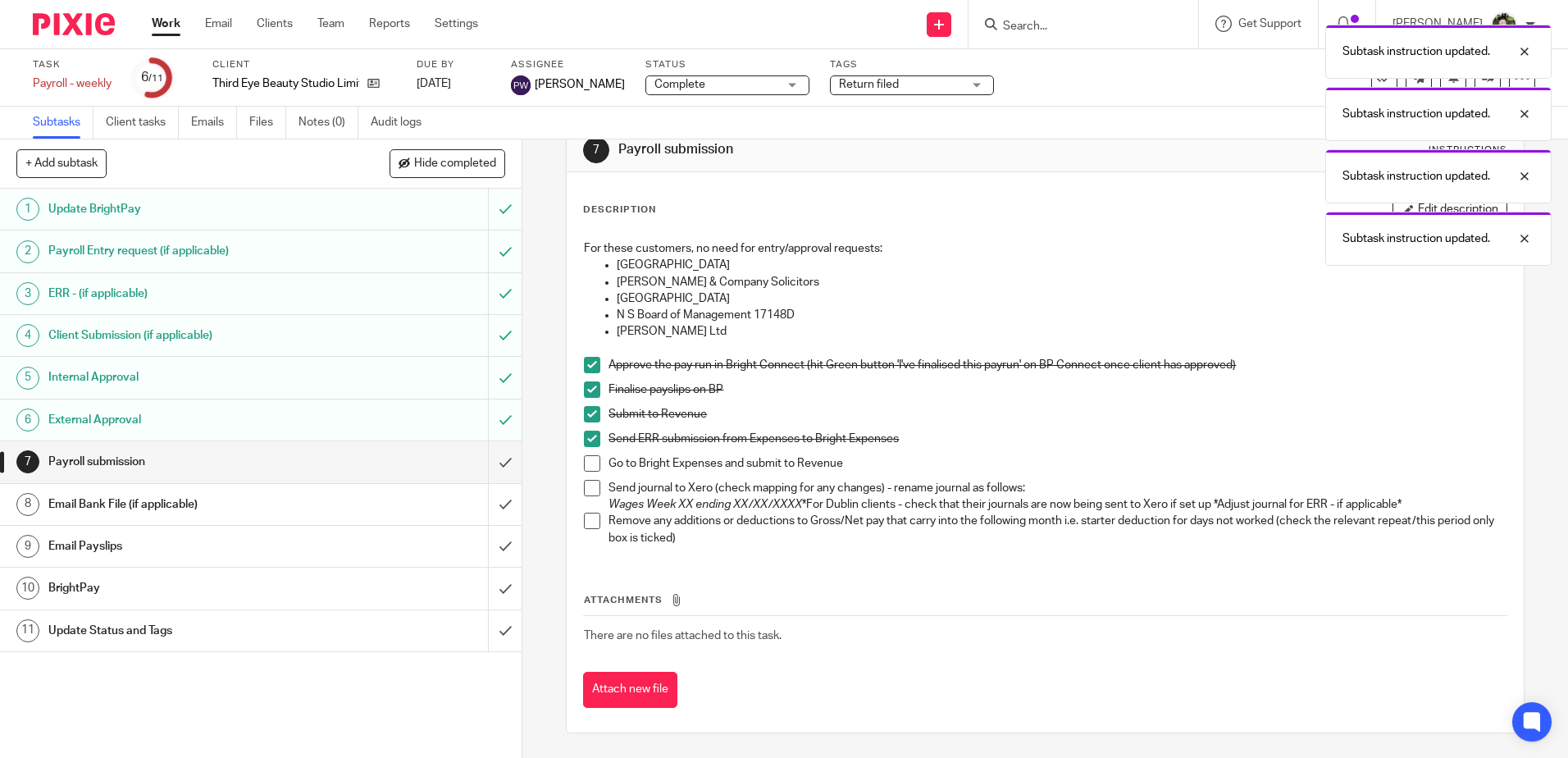
click at [584, 464] on span at bounding box center [592, 463] width 16 height 16
click at [593, 485] on span at bounding box center [592, 487] width 16 height 16
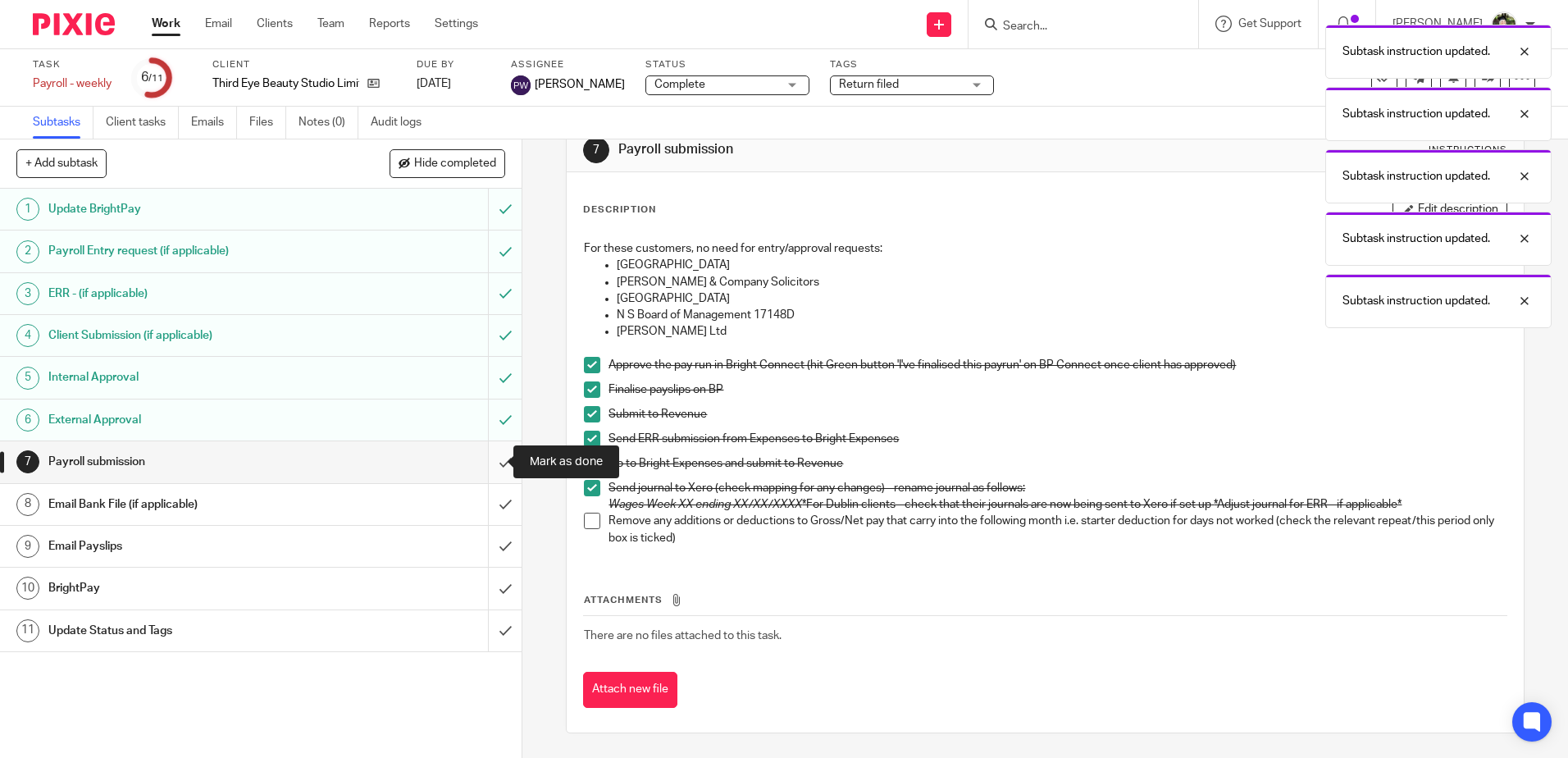
click at [497, 460] on input "submit" at bounding box center [260, 461] width 522 height 41
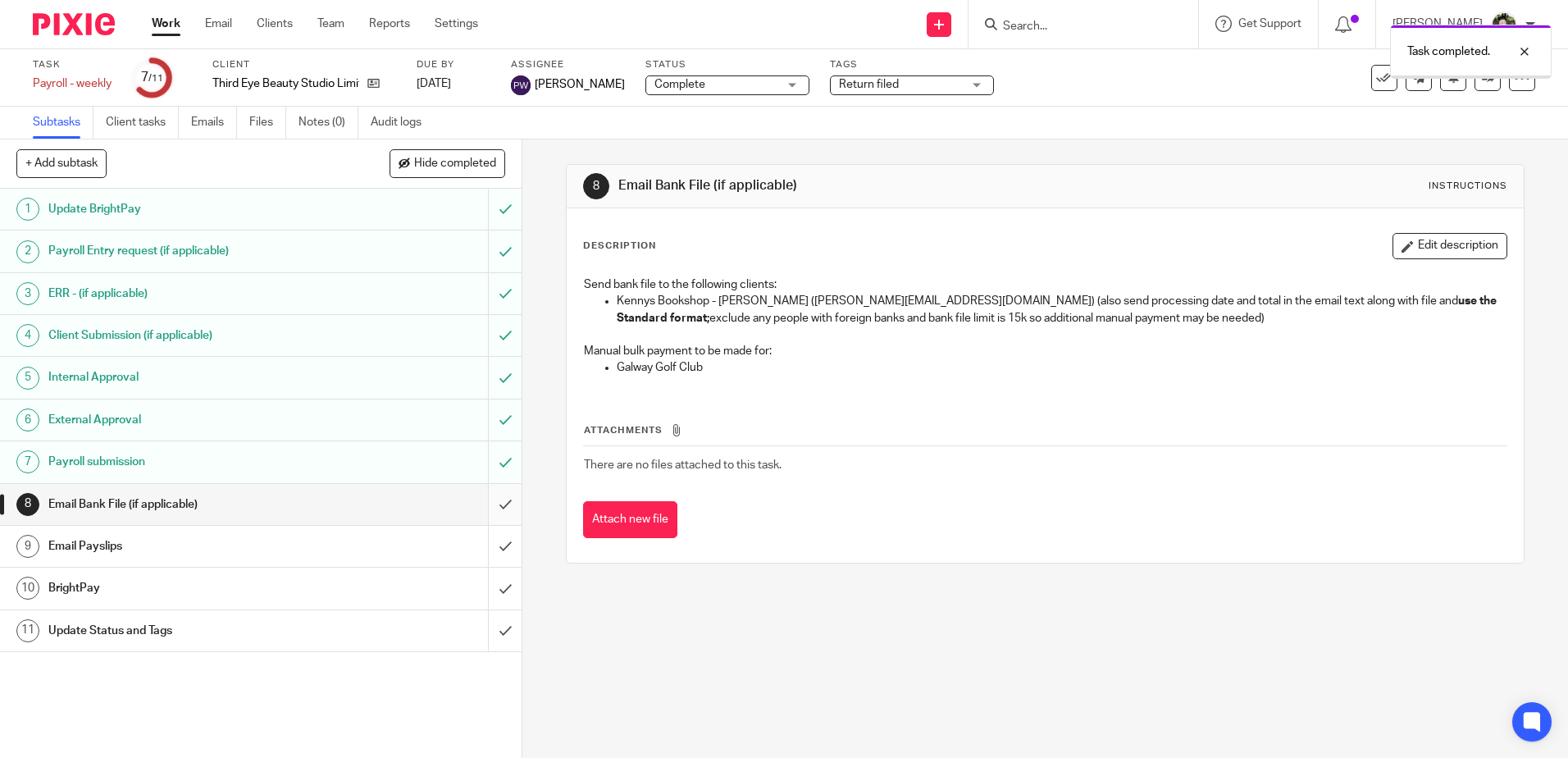
click at [487, 502] on input "submit" at bounding box center [260, 504] width 522 height 41
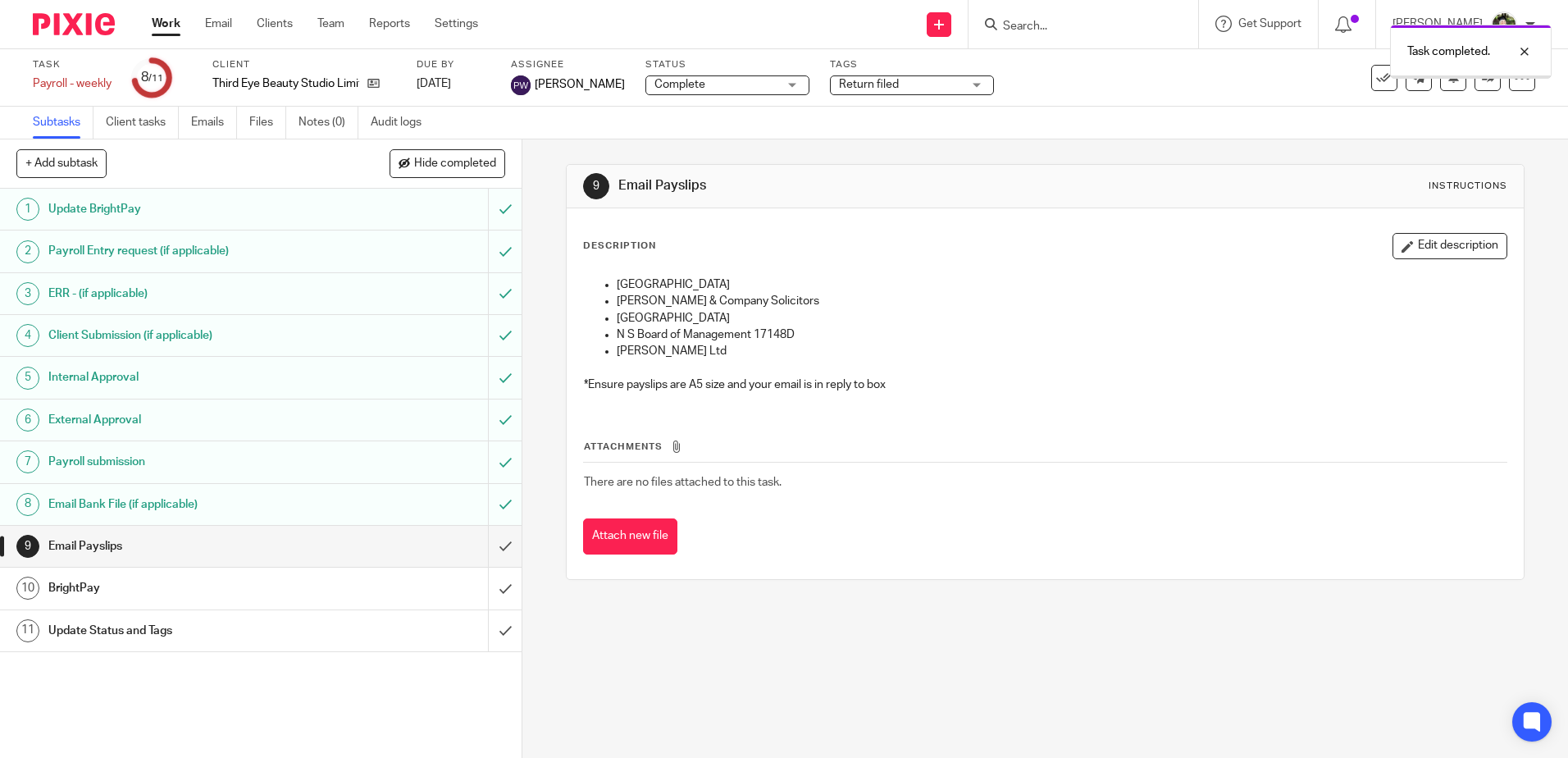
click at [491, 546] on input "submit" at bounding box center [260, 546] width 522 height 41
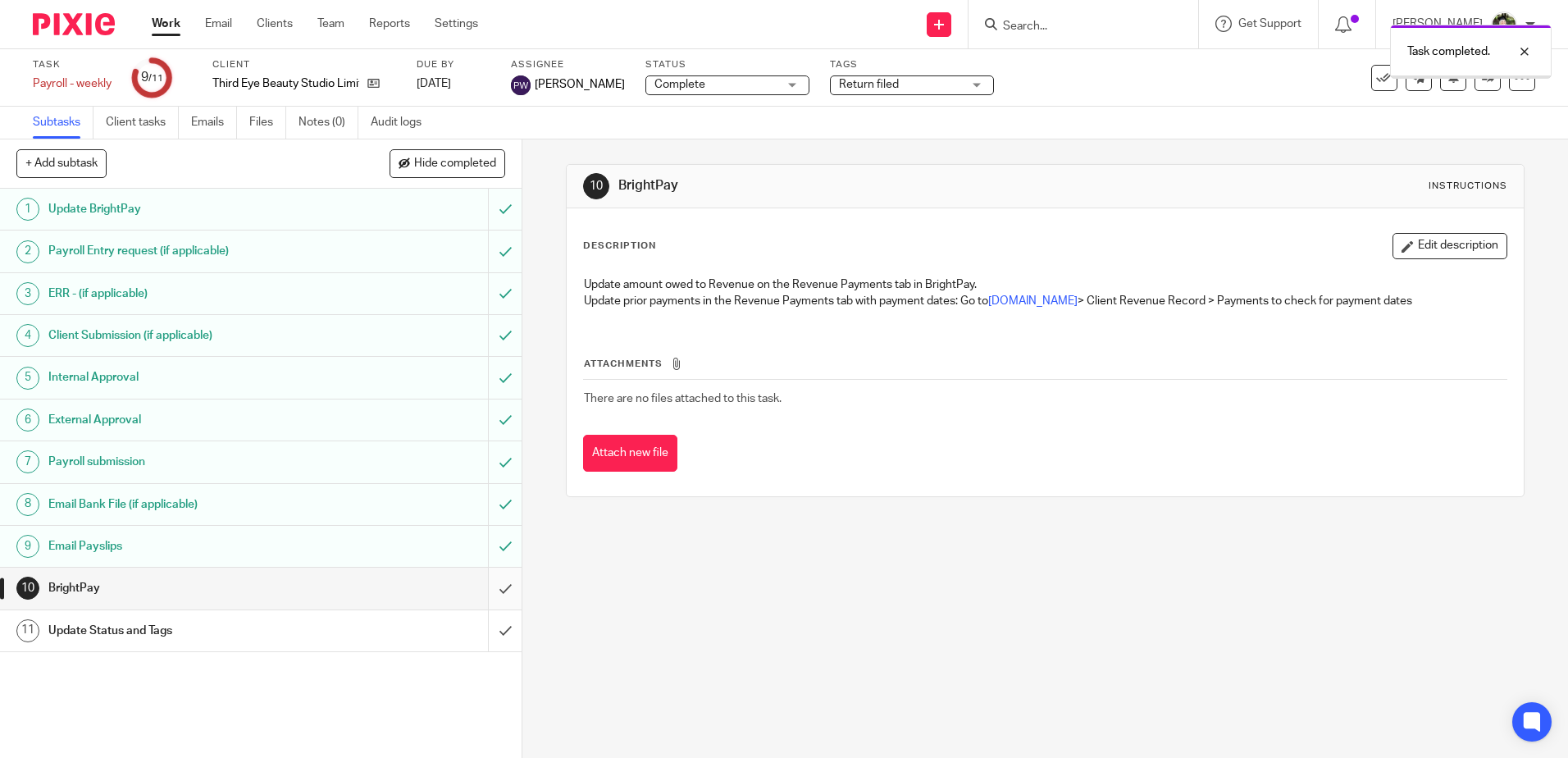
click at [486, 584] on input "submit" at bounding box center [260, 588] width 522 height 41
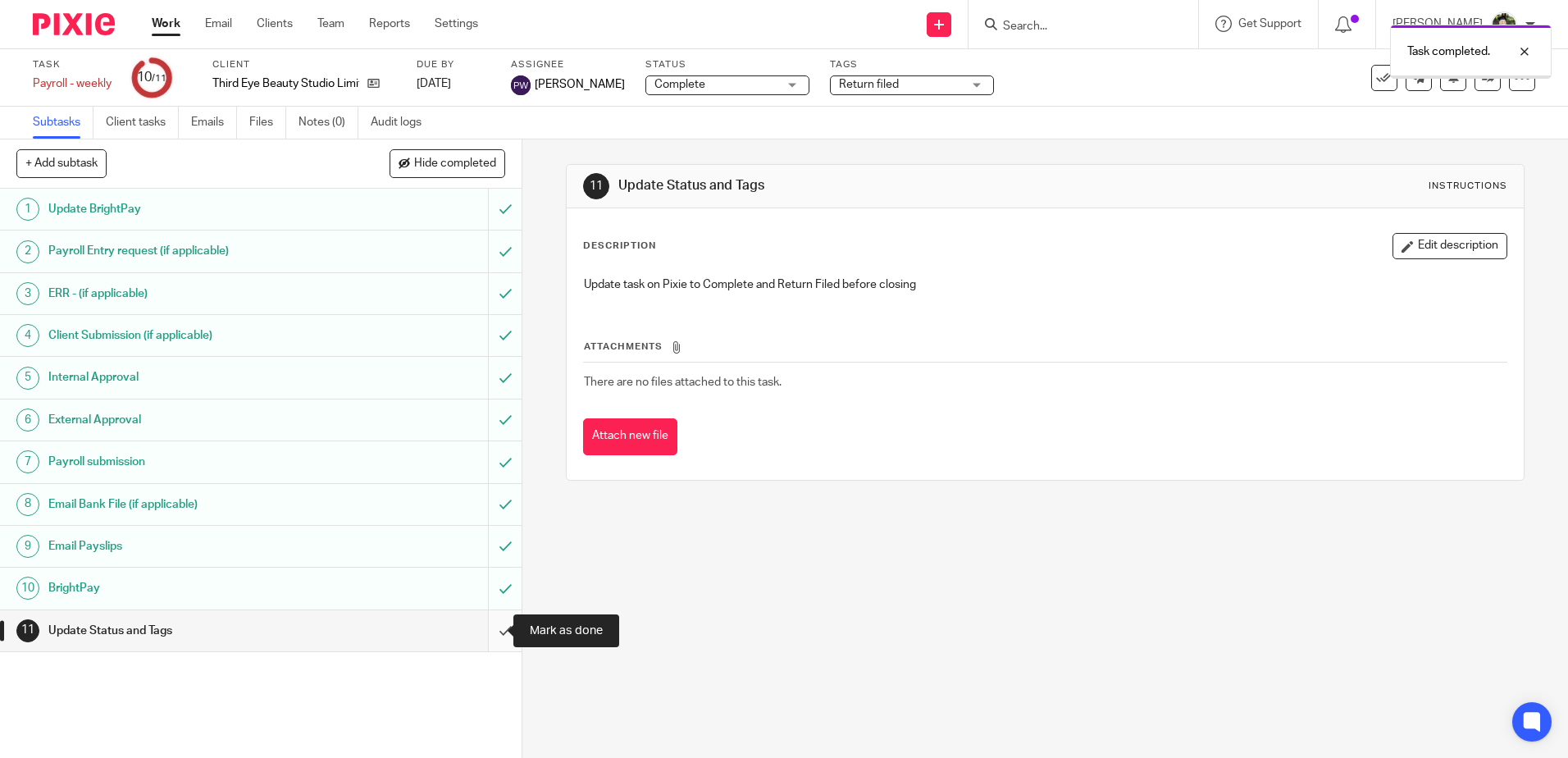
click at [489, 633] on input "submit" at bounding box center [260, 630] width 522 height 41
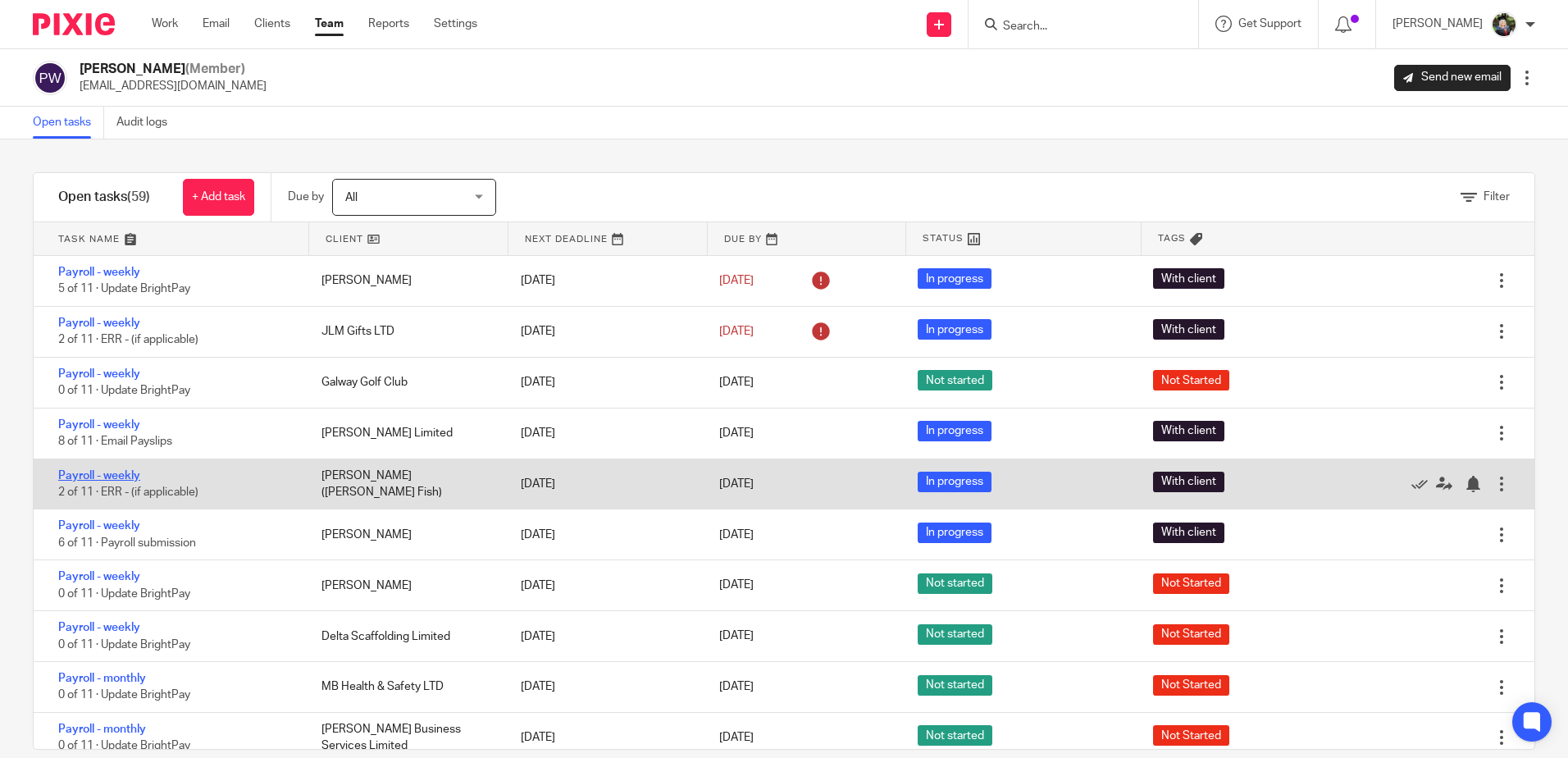
click at [104, 473] on link "Payroll - weekly" at bounding box center [100, 476] width 82 height 11
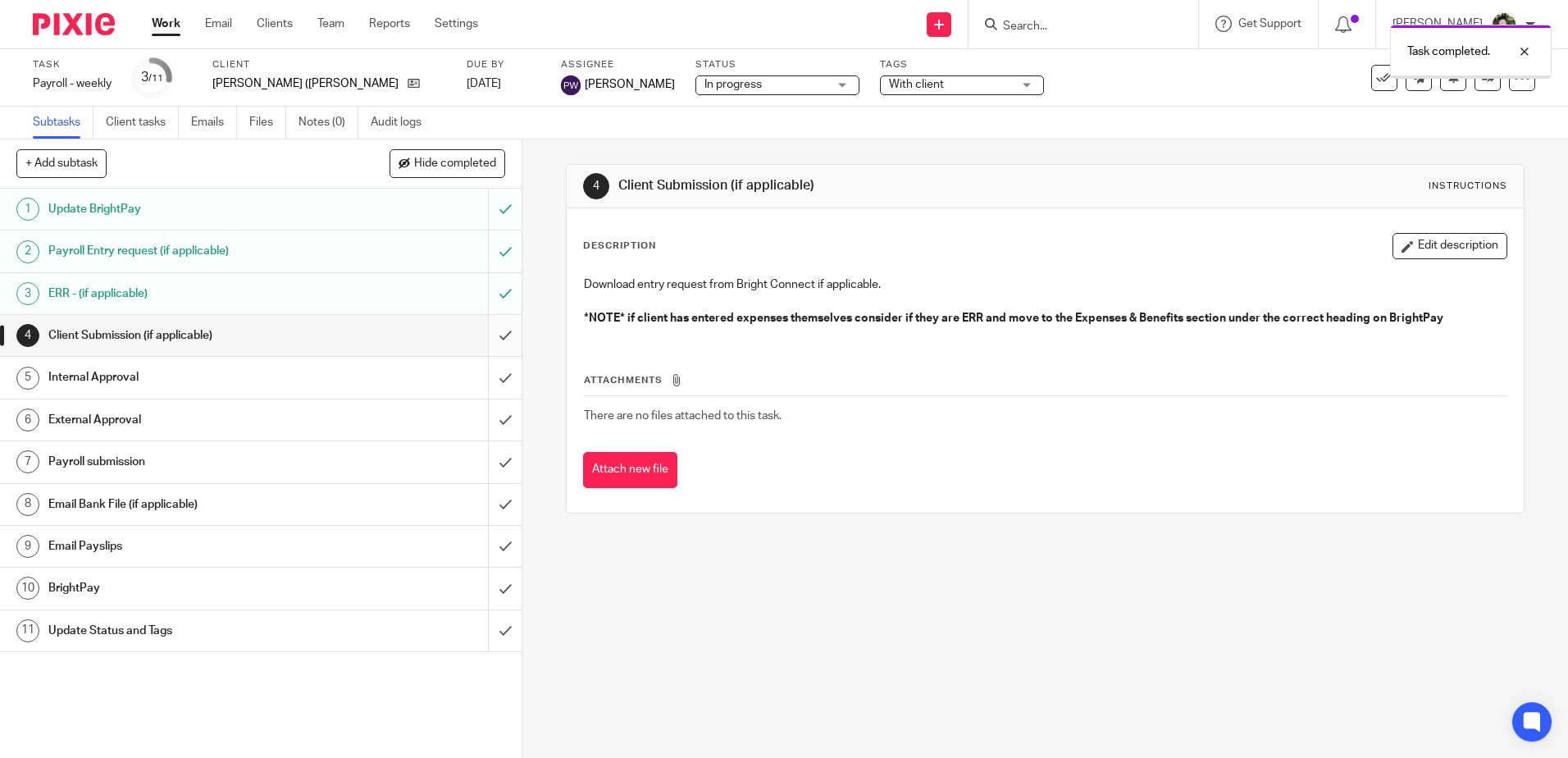
click at [493, 333] on input "submit" at bounding box center [260, 335] width 522 height 41
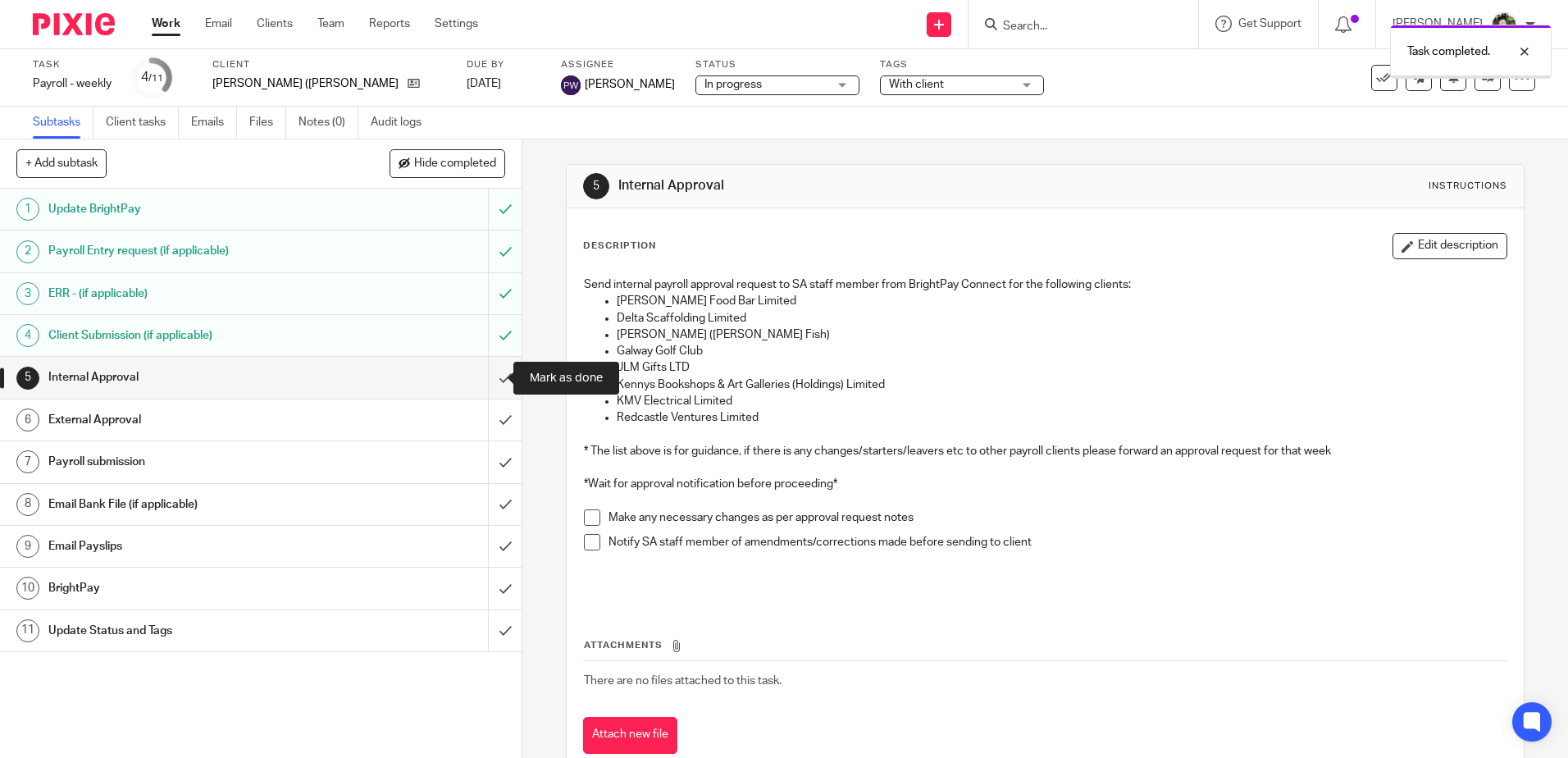
click at [490, 380] on input "submit" at bounding box center [260, 377] width 522 height 41
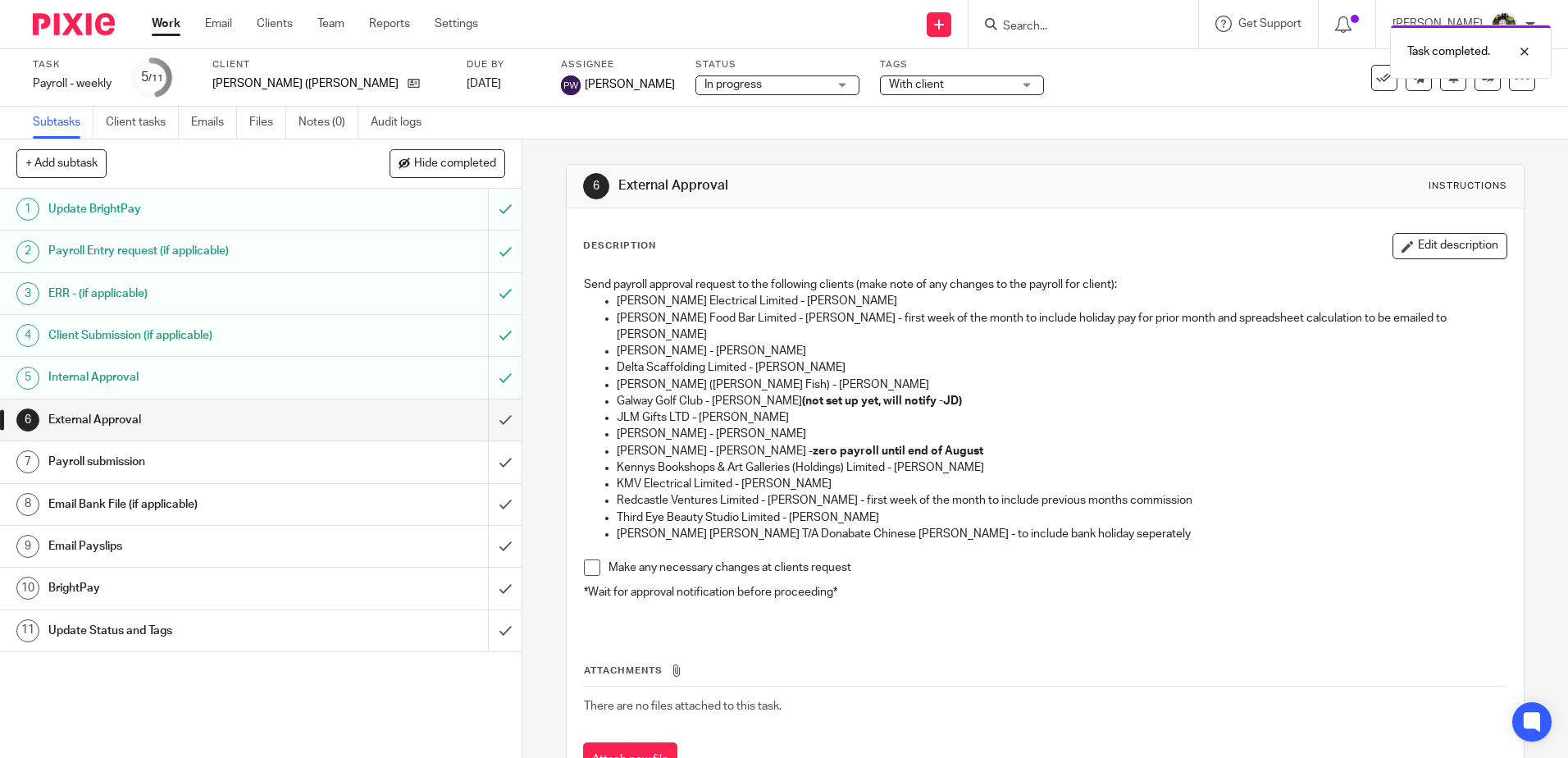
click at [629, 376] on p "[PERSON_NAME] ([PERSON_NAME] Fish) - [PERSON_NAME]" at bounding box center [1061, 384] width 889 height 16
drag, startPoint x: 629, startPoint y: 368, endPoint x: 1045, endPoint y: 387, distance: 416.4
click at [1045, 392] on p "Galway Golf Club - Peter Moran (not set up yet, will notify -JD)" at bounding box center [1061, 400] width 889 height 16
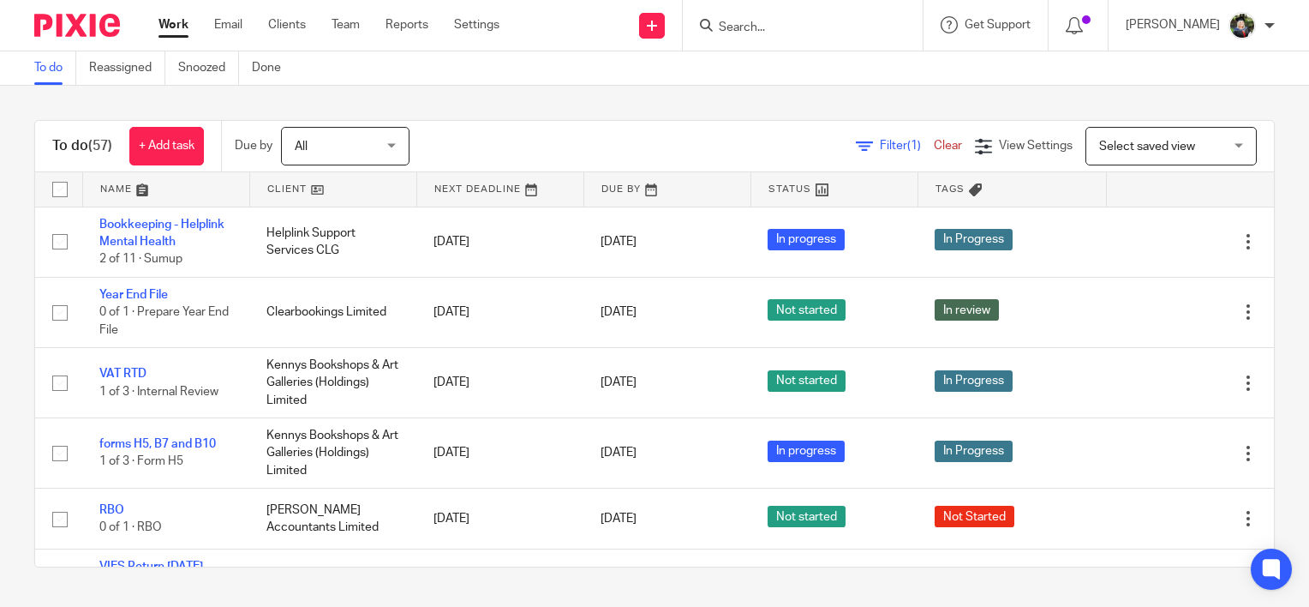
click at [766, 28] on input "Search" at bounding box center [794, 28] width 154 height 15
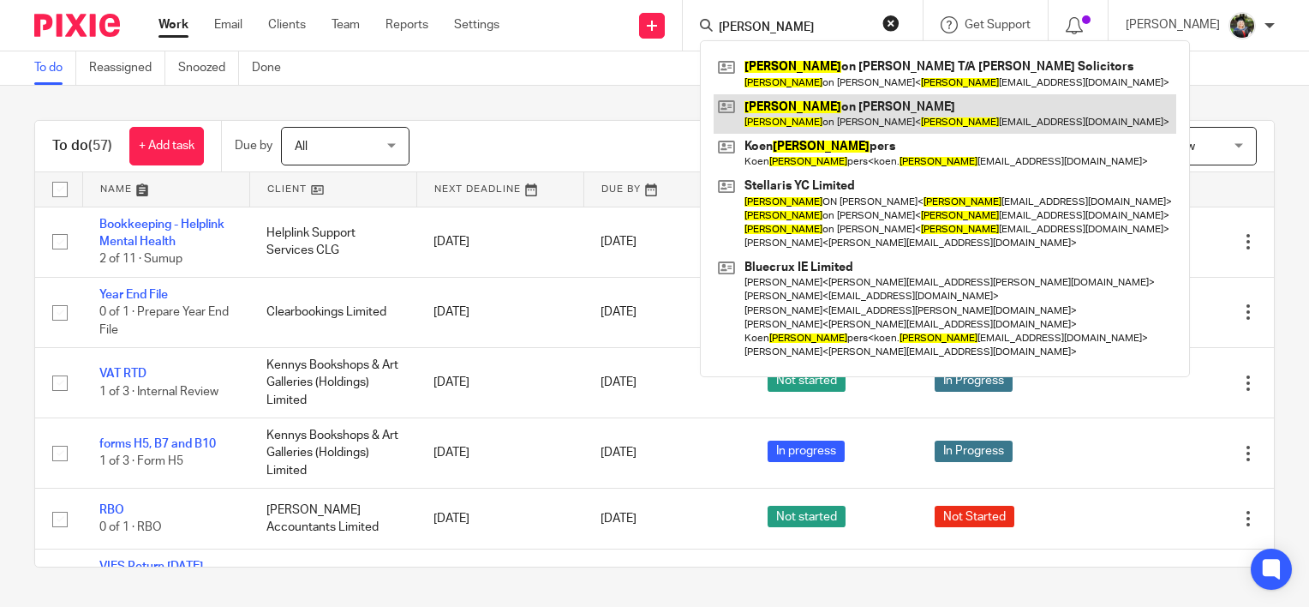
type input "[PERSON_NAME]"
click at [954, 114] on link at bounding box center [945, 113] width 463 height 39
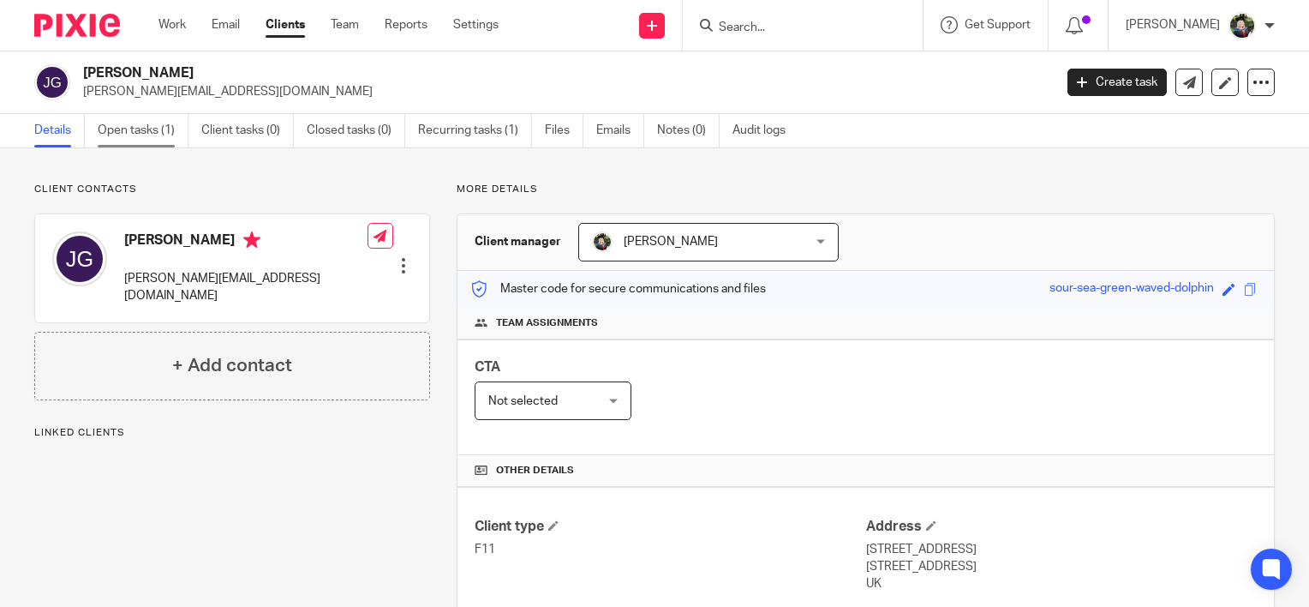
click at [147, 134] on link "Open tasks (1)" at bounding box center [143, 130] width 91 height 33
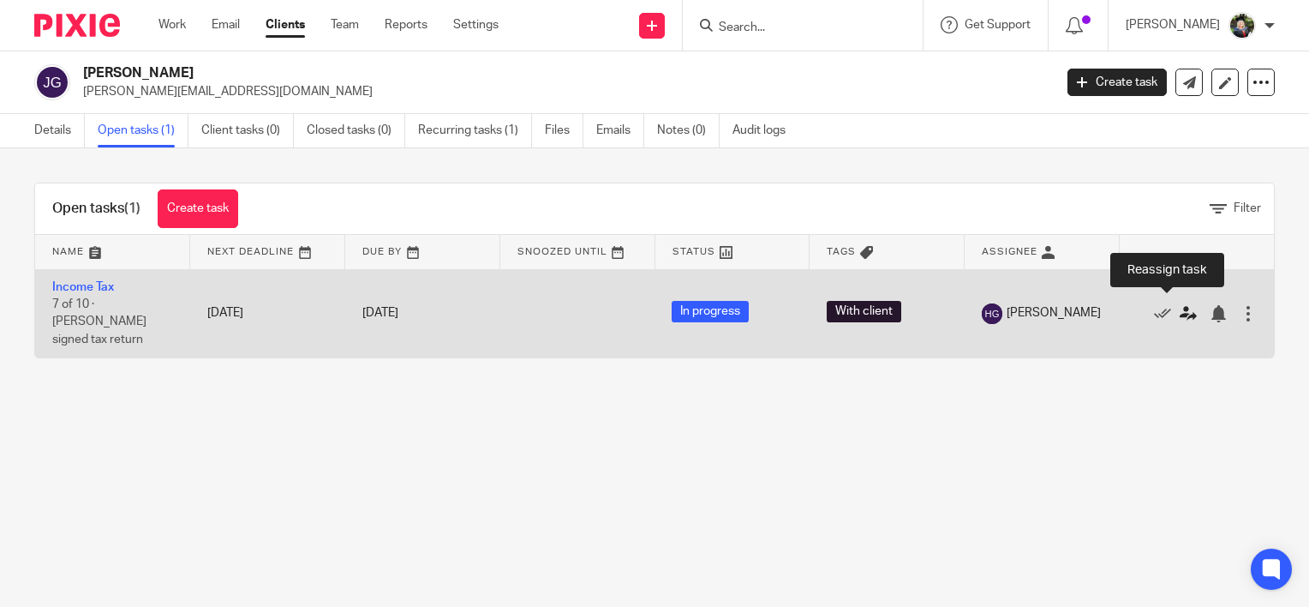
click at [1180, 305] on icon at bounding box center [1188, 313] width 17 height 17
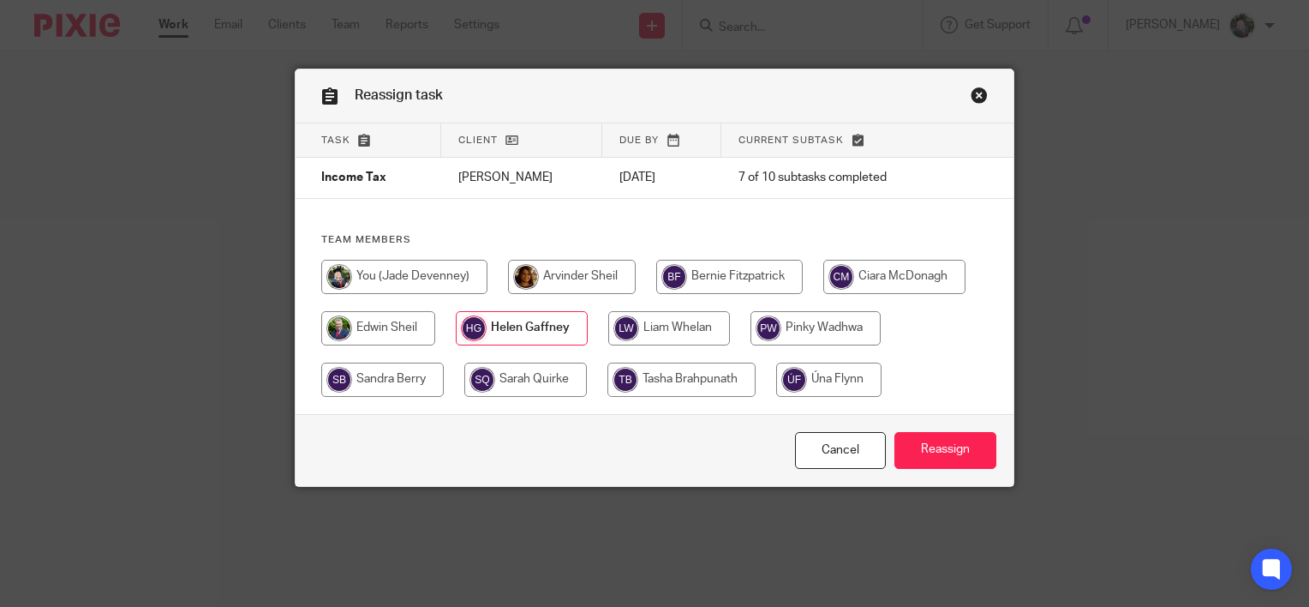
click at [384, 276] on input "radio" at bounding box center [404, 277] width 166 height 34
radio input "true"
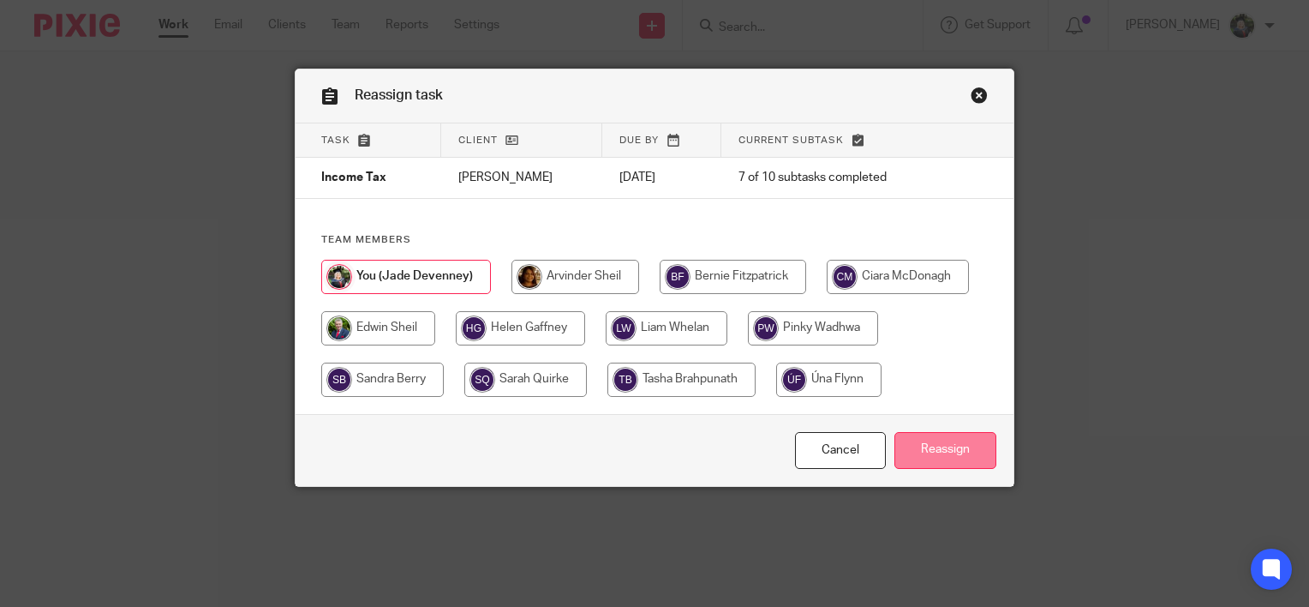
click at [945, 458] on input "Reassign" at bounding box center [946, 450] width 102 height 37
